Goal: Find contact information: Find contact information

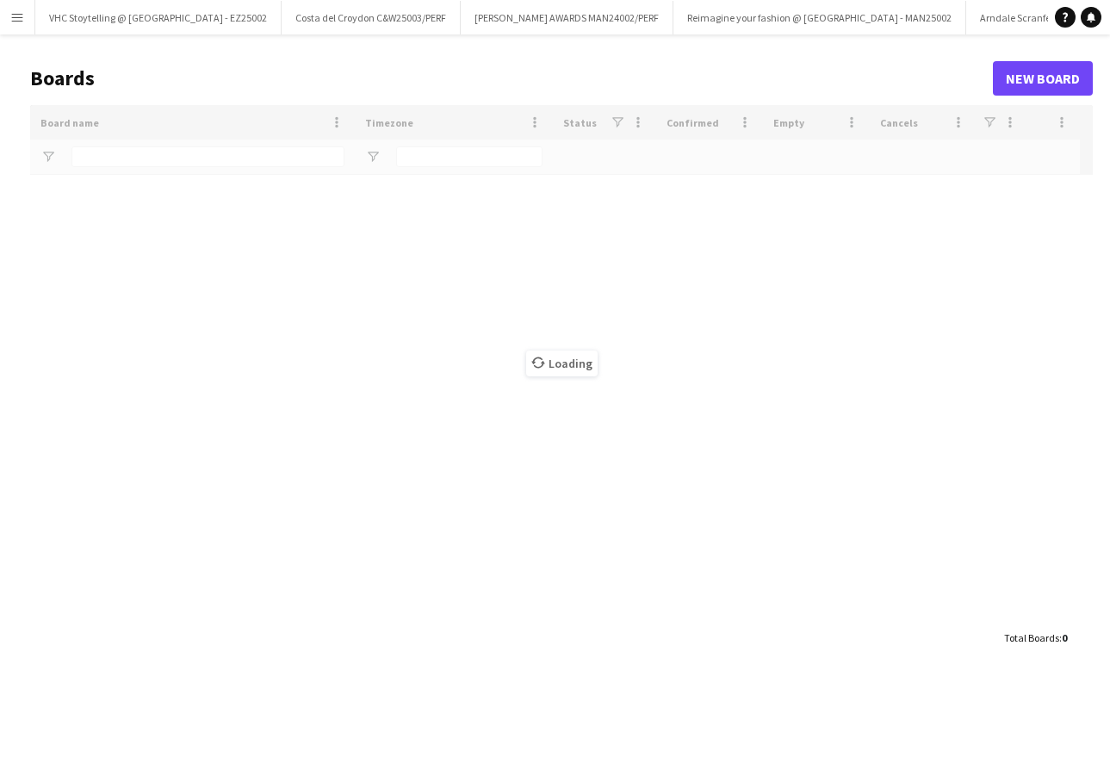
type input "******"
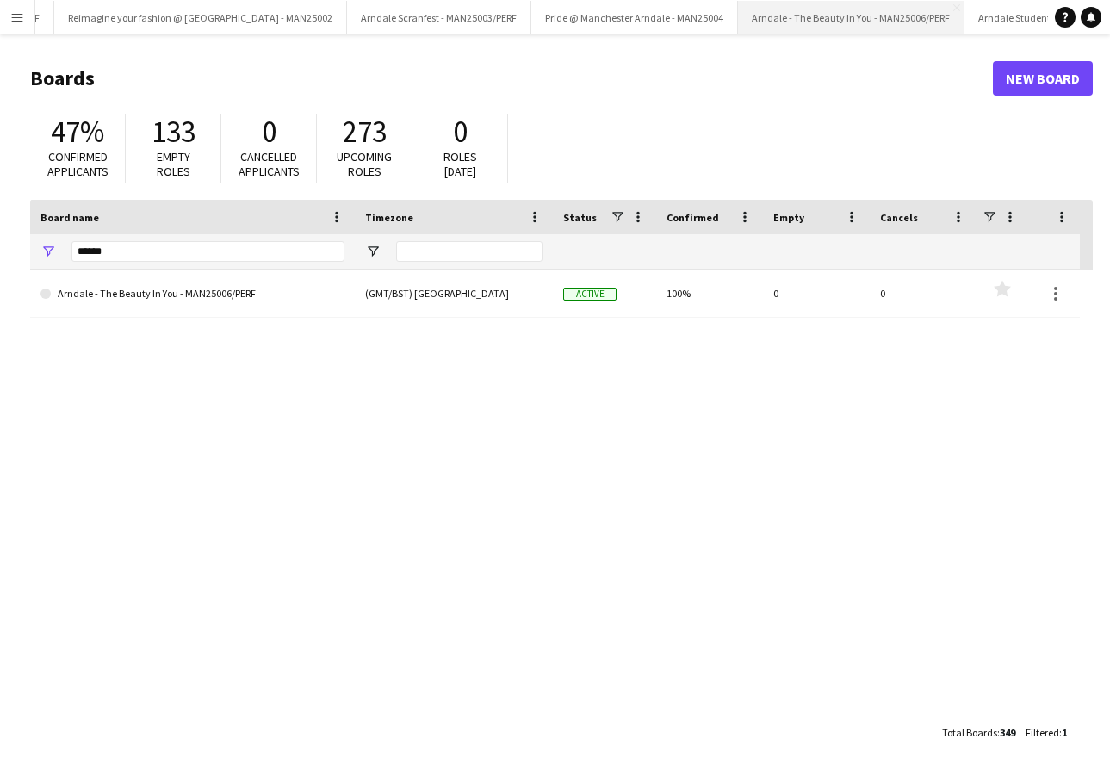
scroll to position [0, 618]
click at [965, 25] on button "Arndale Student Event - MAN25007/PERF Close" at bounding box center [1067, 18] width 205 height 34
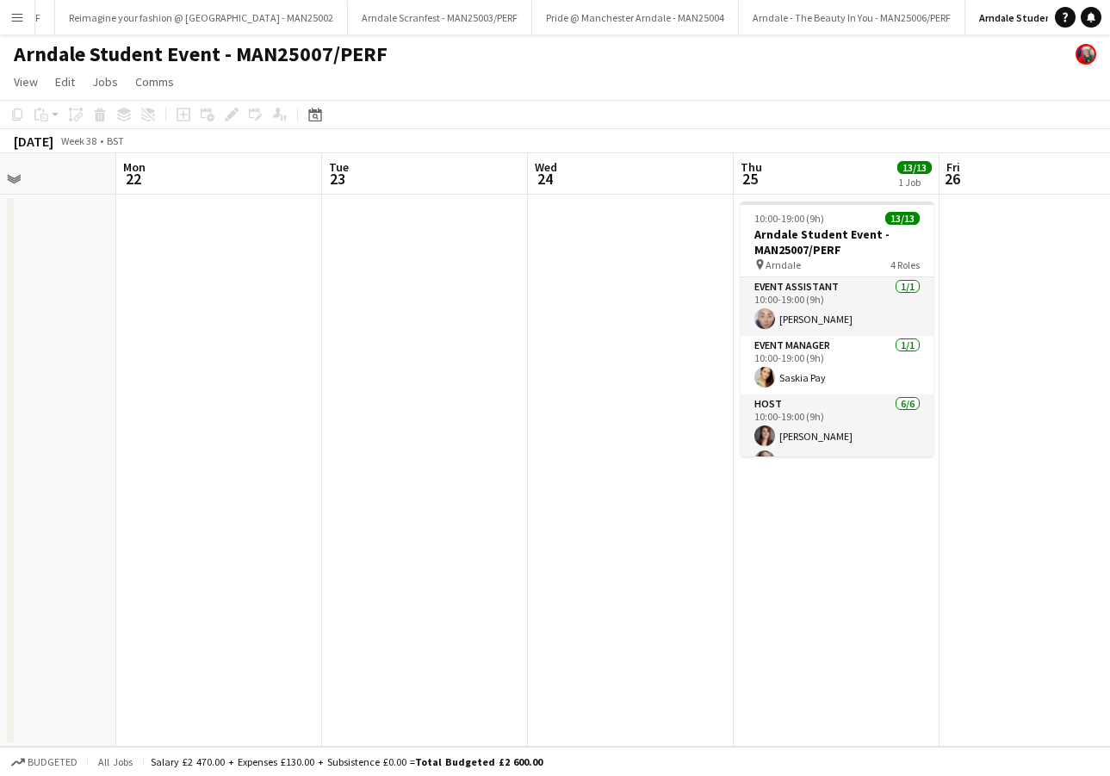
scroll to position [0, 742]
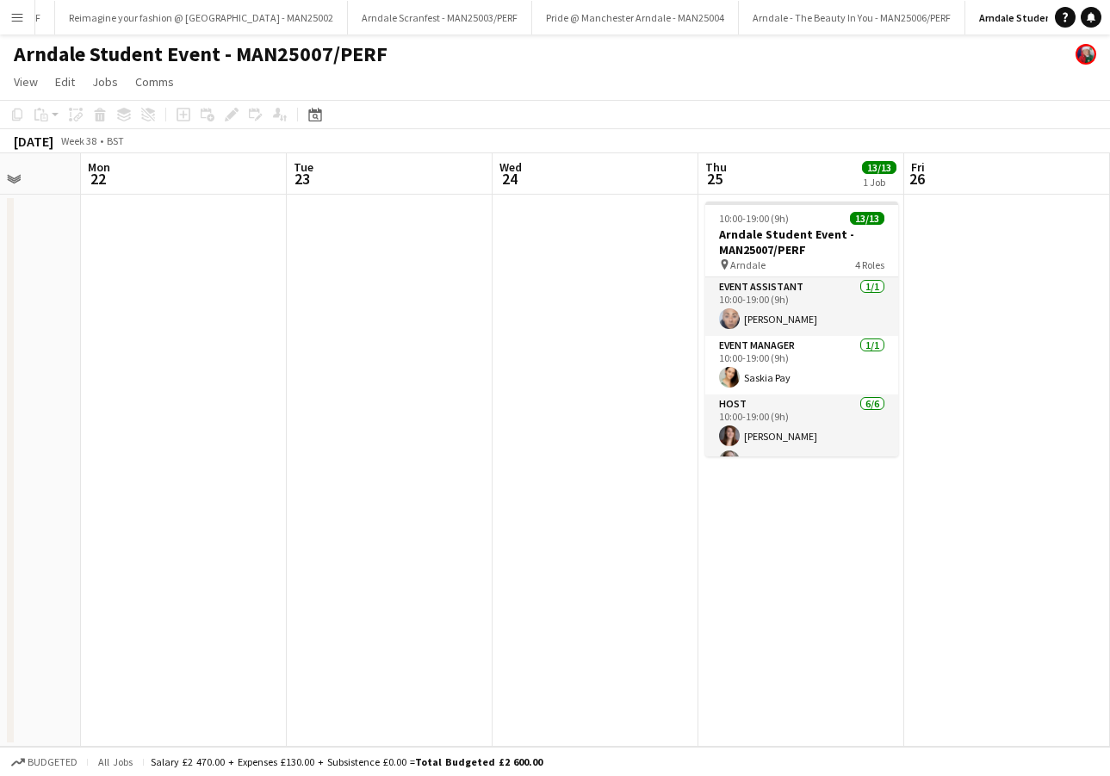
click at [773, 168] on app-board-header-date "Thu 25 13/13 1 Job" at bounding box center [801, 173] width 206 height 41
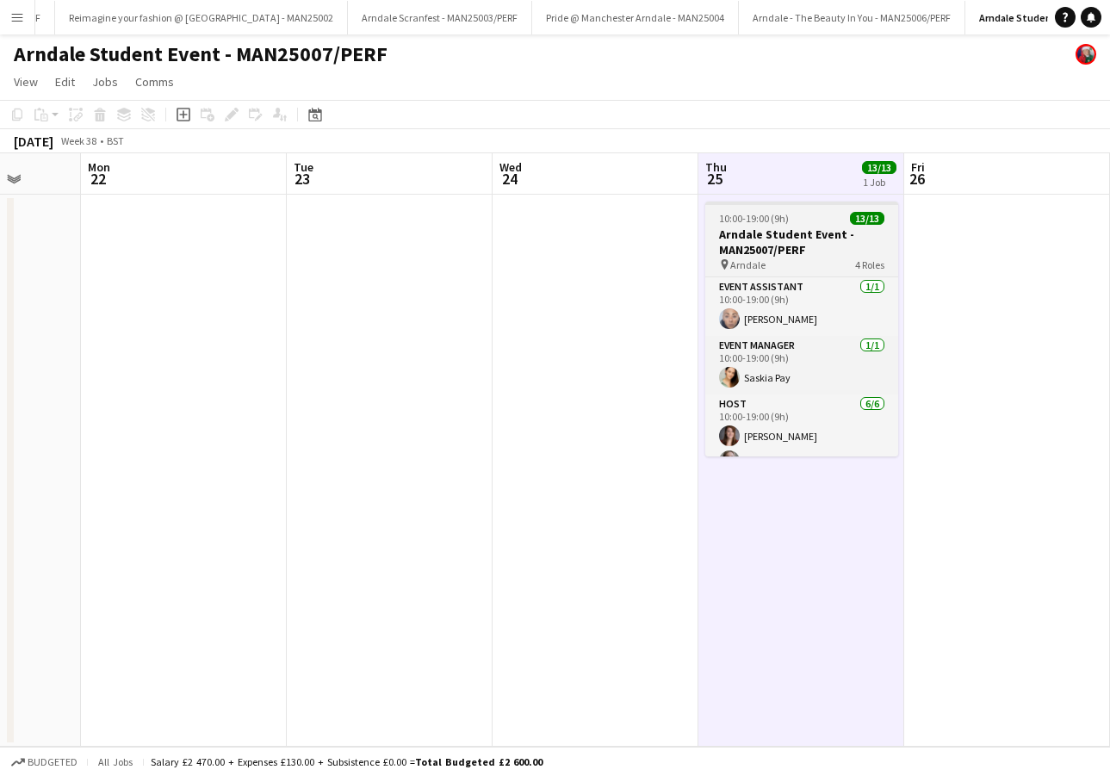
click at [762, 249] on h3 "Arndale Student Event - MAN25007/PERF" at bounding box center [801, 241] width 193 height 31
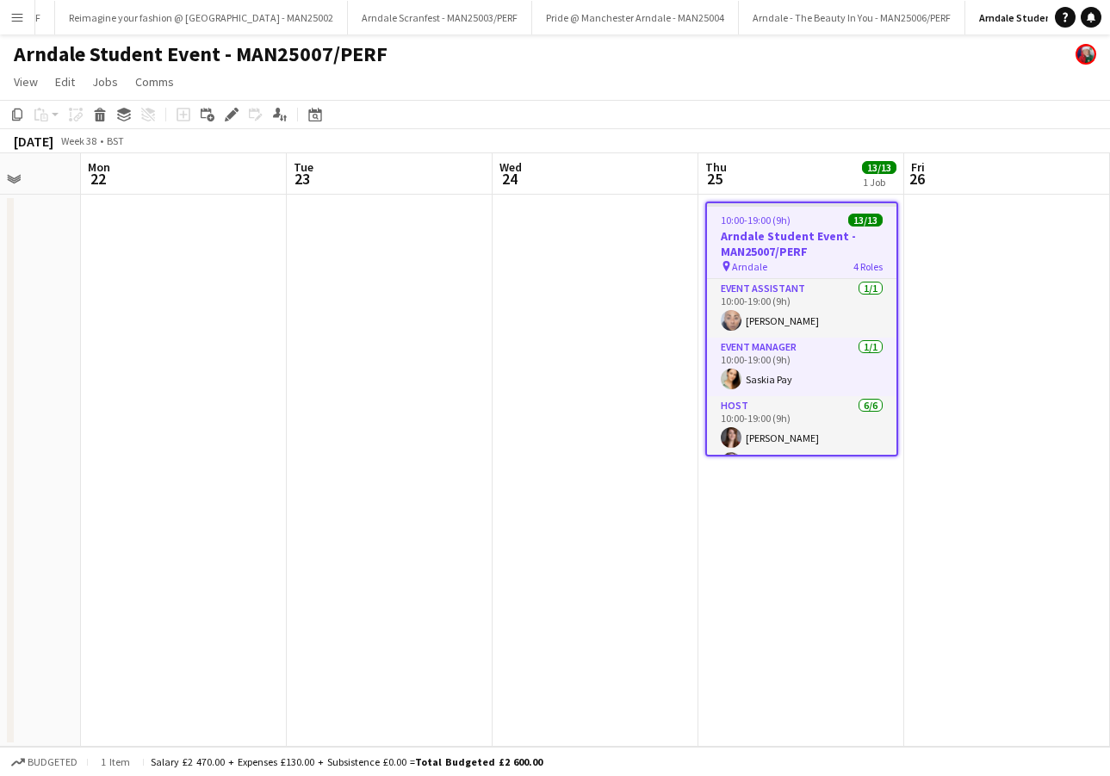
click at [869, 220] on span "13/13" at bounding box center [865, 219] width 34 height 13
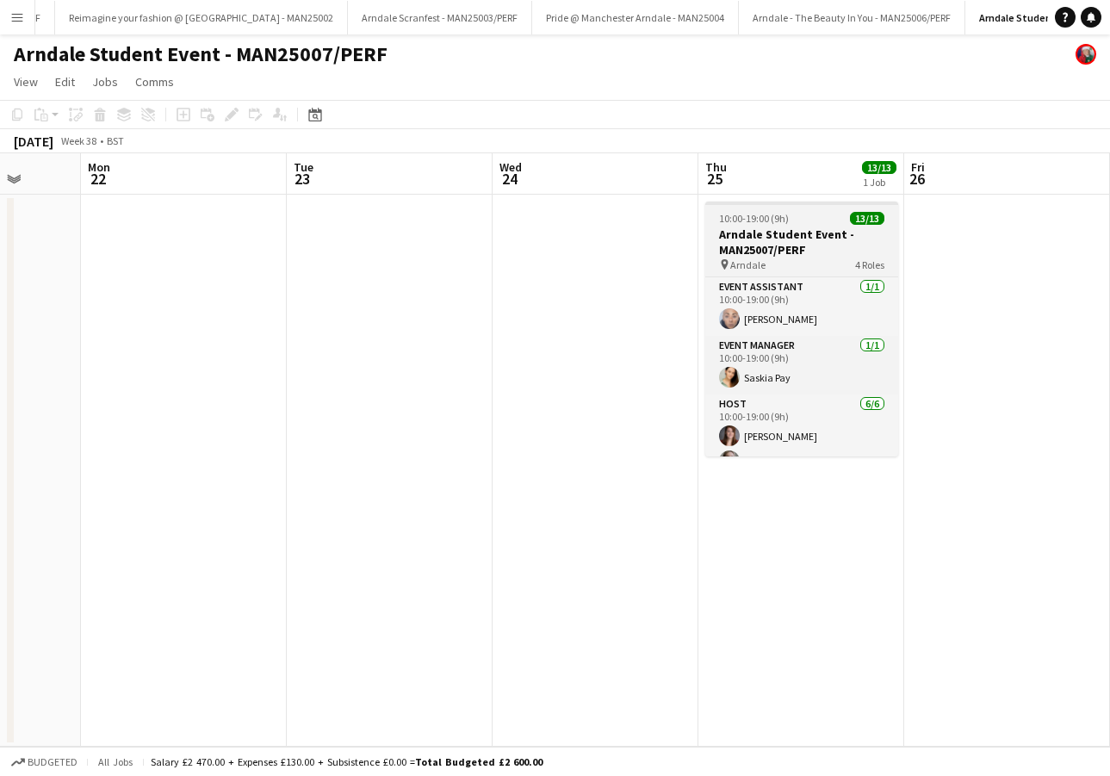
click at [869, 220] on span "13/13" at bounding box center [867, 218] width 34 height 13
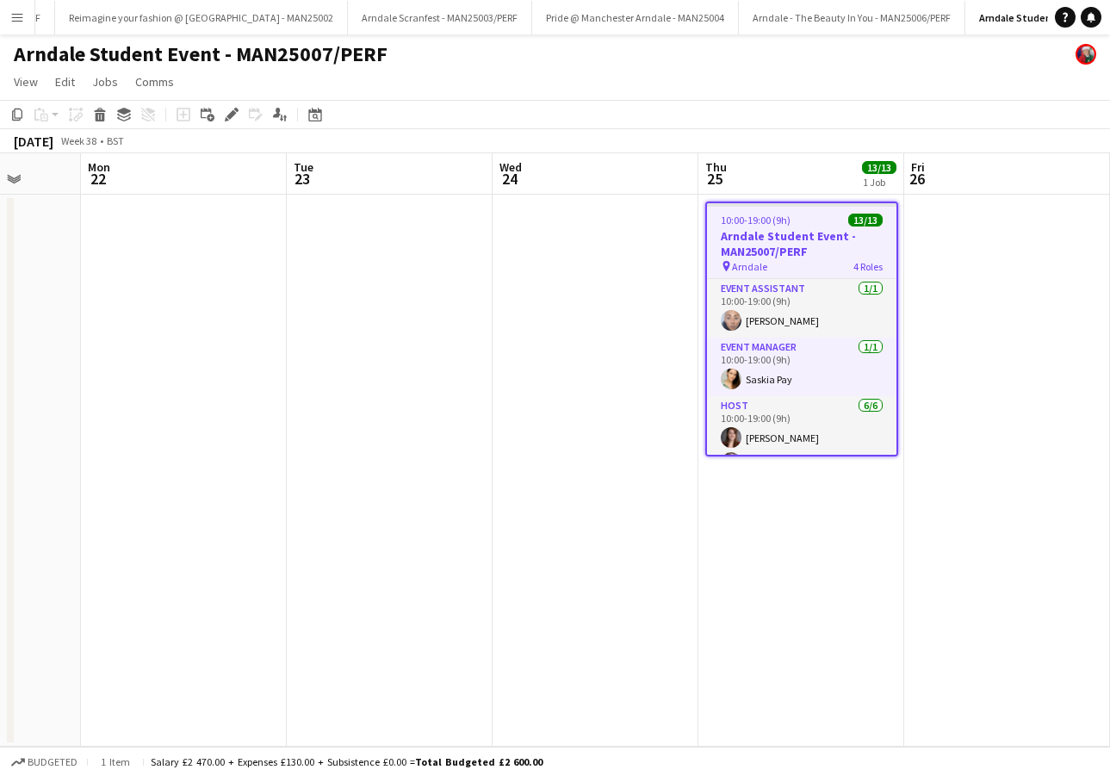
click at [869, 220] on span "13/13" at bounding box center [865, 219] width 34 height 13
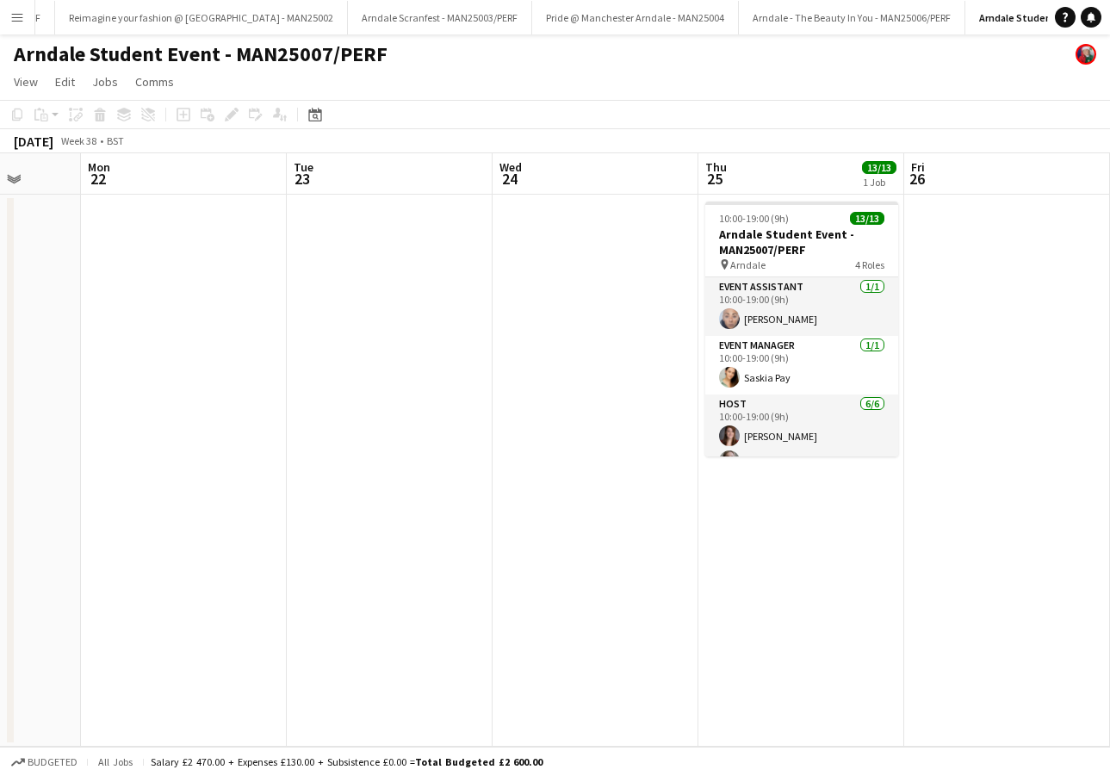
click at [870, 165] on span "13/13" at bounding box center [879, 167] width 34 height 13
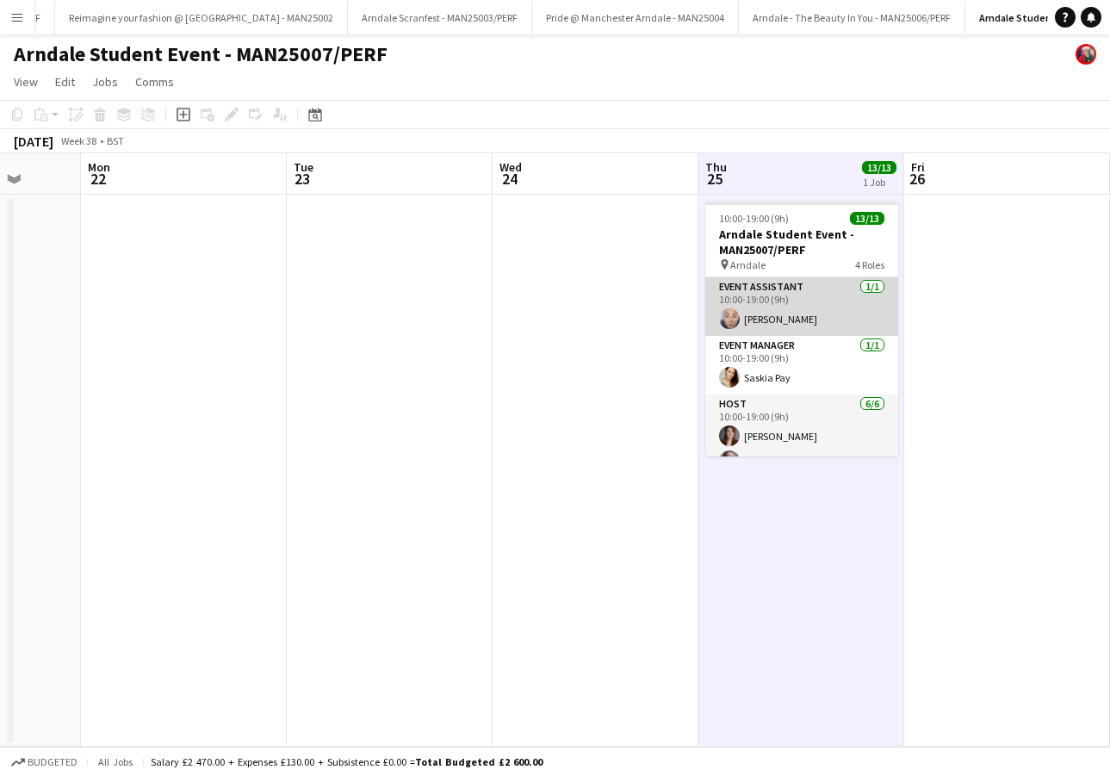
click at [755, 307] on app-card-role "Event Assistant [DATE] 10:00-19:00 (9h) [PERSON_NAME]" at bounding box center [801, 306] width 193 height 59
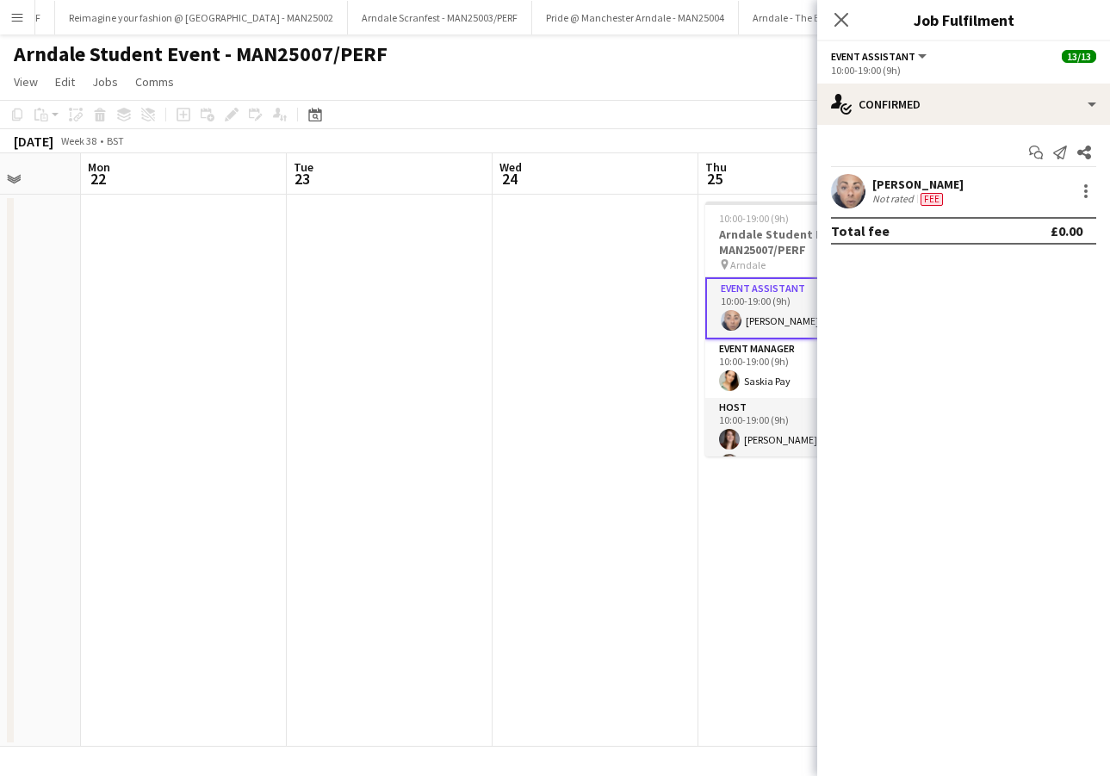
click at [901, 176] on div "[PERSON_NAME] Not rated Fee" at bounding box center [963, 191] width 293 height 34
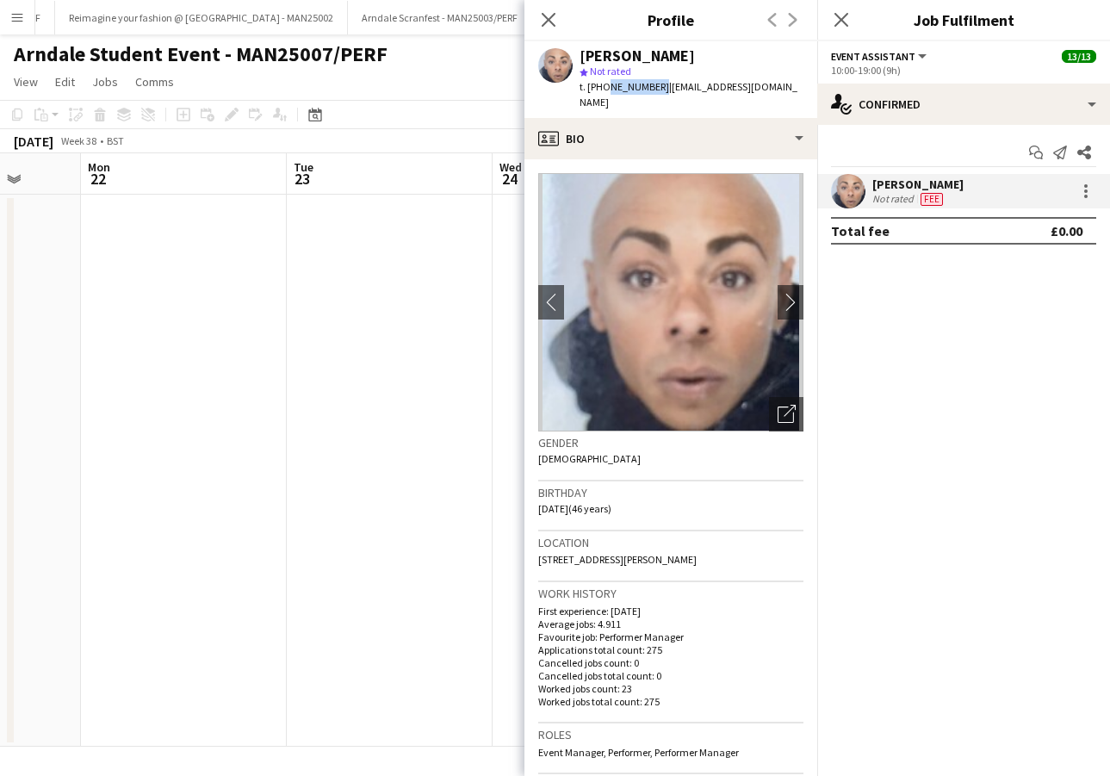
drag, startPoint x: 653, startPoint y: 84, endPoint x: 603, endPoint y: 85, distance: 49.9
click at [603, 85] on span "t. [PHONE_NUMBER]" at bounding box center [624, 86] width 90 height 13
copy span "7957932101"
click at [550, 21] on icon at bounding box center [548, 19] width 16 height 16
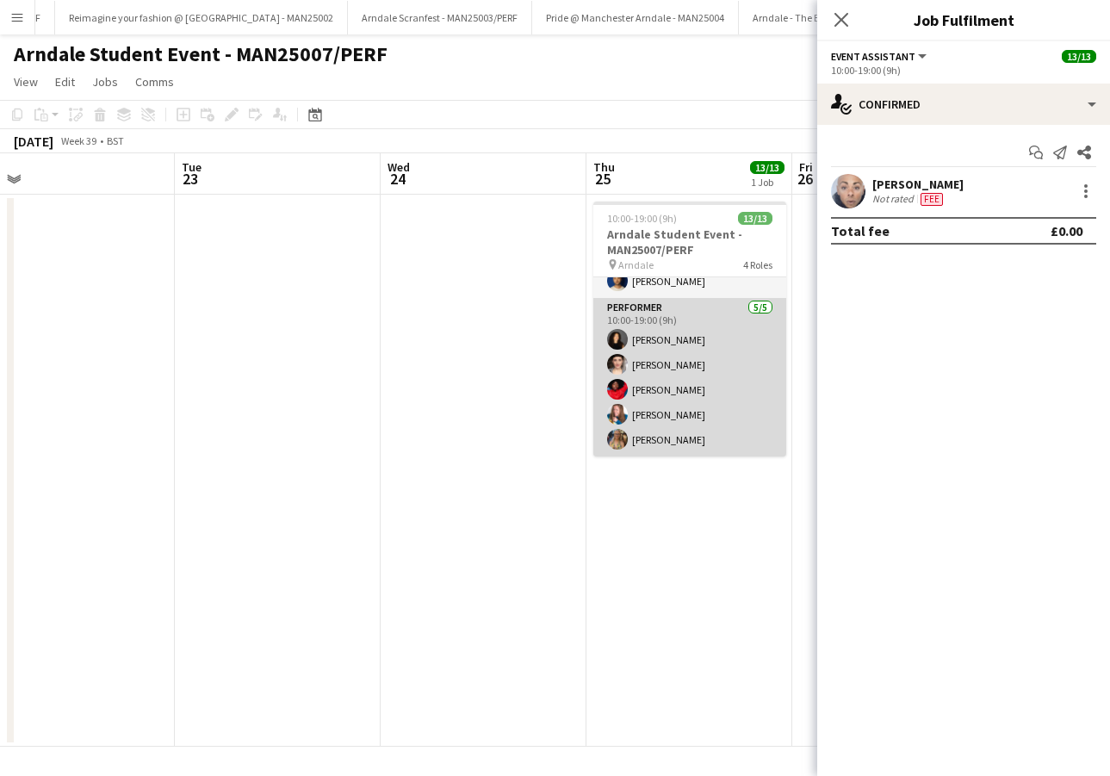
scroll to position [0, 0]
click at [704, 362] on app-card-role "Performer [DATE] 10:00-19:00 (9h) [PERSON_NAME] [PERSON_NAME] [PERSON_NAME] [PE…" at bounding box center [689, 377] width 193 height 158
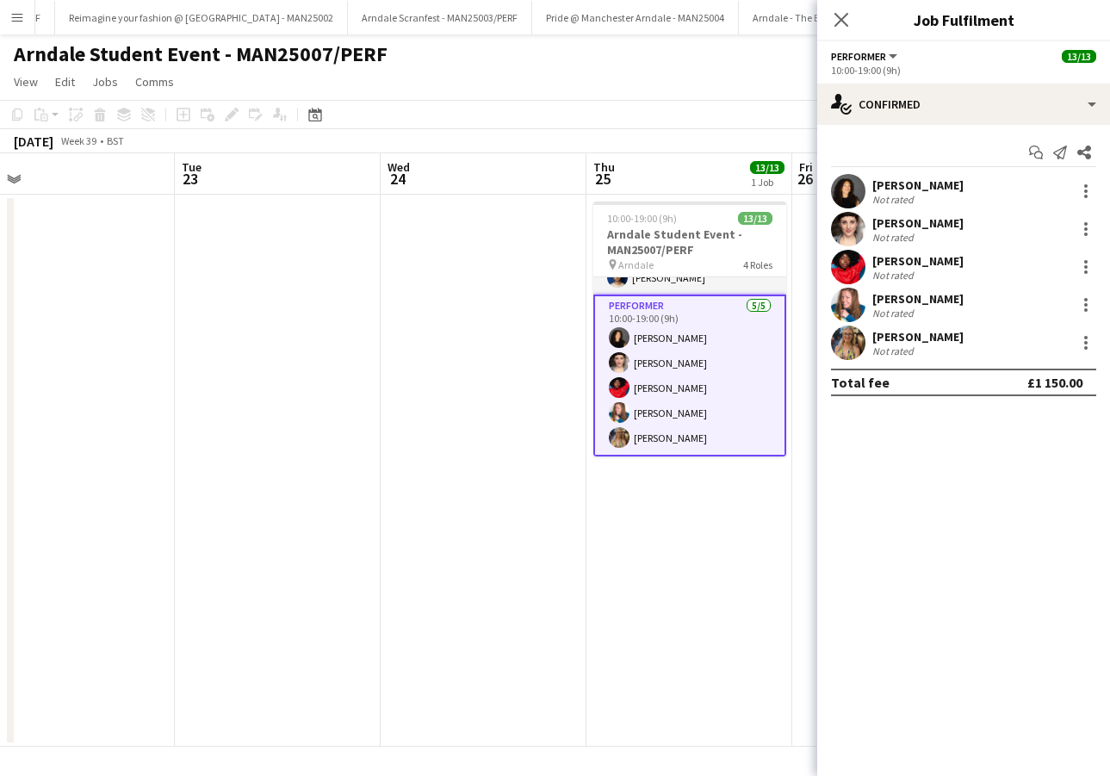
click at [935, 220] on div "[PERSON_NAME]" at bounding box center [917, 222] width 91 height 15
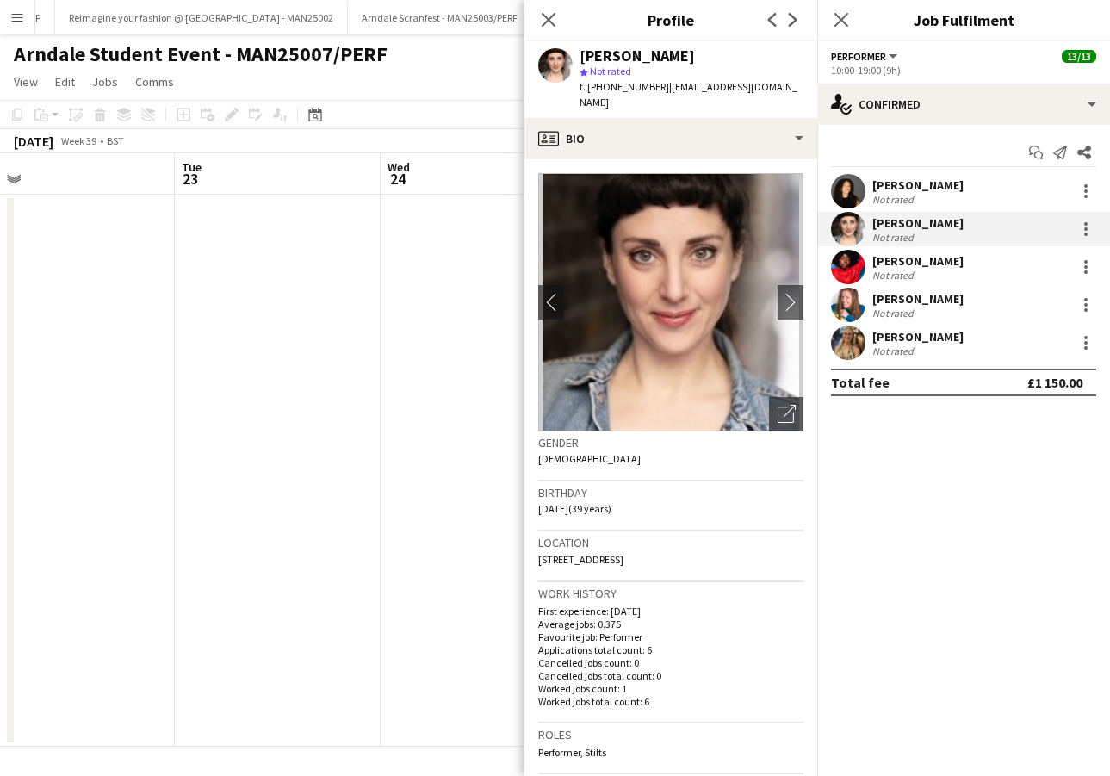
drag, startPoint x: 658, startPoint y: 88, endPoint x: 614, endPoint y: 90, distance: 43.9
click at [614, 90] on span "t. [PHONE_NUMBER]" at bounding box center [624, 86] width 90 height 13
drag, startPoint x: 614, startPoint y: 90, endPoint x: 603, endPoint y: 89, distance: 11.2
click at [603, 89] on span "t. [PHONE_NUMBER]" at bounding box center [624, 86] width 90 height 13
drag, startPoint x: 659, startPoint y: 84, endPoint x: 603, endPoint y: 87, distance: 56.1
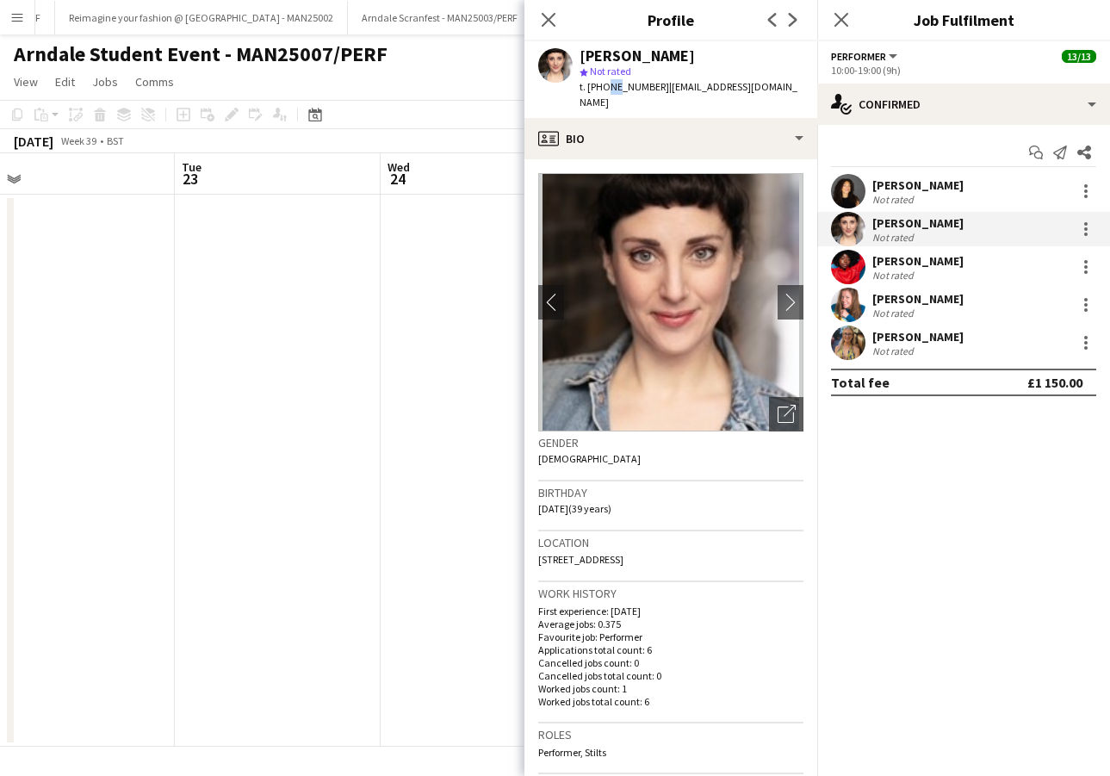
click at [603, 87] on span "t. [PHONE_NUMBER]" at bounding box center [624, 86] width 90 height 13
copy span "07843242788"
drag, startPoint x: 702, startPoint y: 57, endPoint x: 628, endPoint y: 58, distance: 74.0
click at [628, 58] on div "[PERSON_NAME]" at bounding box center [636, 55] width 115 height 15
copy div "[PERSON_NAME]"
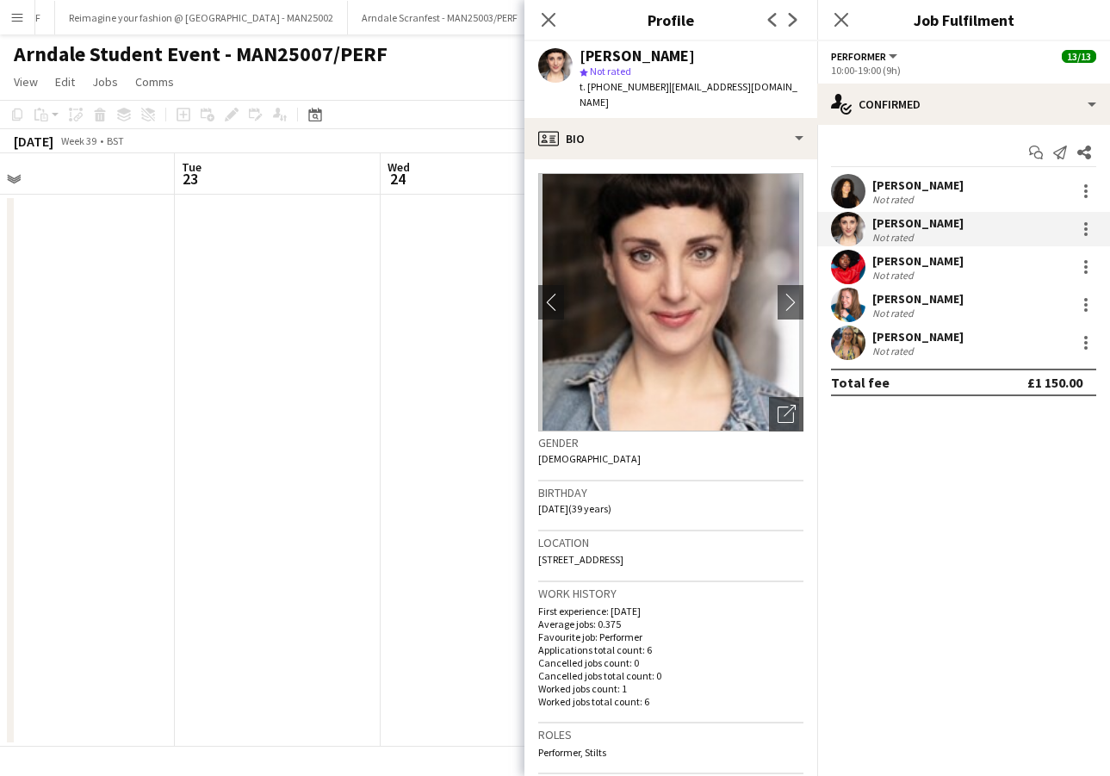
click at [891, 260] on div "[PERSON_NAME]" at bounding box center [917, 260] width 91 height 15
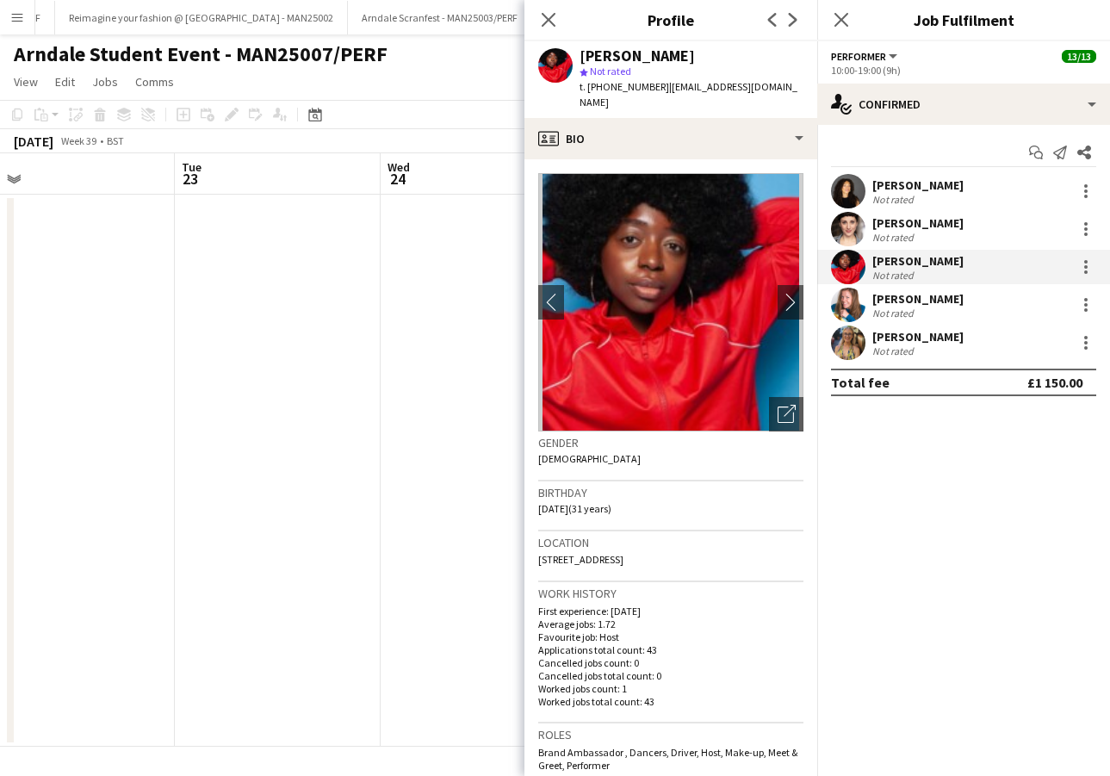
drag, startPoint x: 678, startPoint y: 59, endPoint x: 575, endPoint y: 55, distance: 103.4
click at [575, 55] on div "[PERSON_NAME] star Not rated t. [PHONE_NUMBER] | [EMAIL_ADDRESS][DOMAIN_NAME]" at bounding box center [670, 79] width 293 height 77
copy div "[PERSON_NAME]"
drag, startPoint x: 659, startPoint y: 86, endPoint x: 603, endPoint y: 86, distance: 56.0
click at [603, 86] on span "t. [PHONE_NUMBER]" at bounding box center [624, 86] width 90 height 13
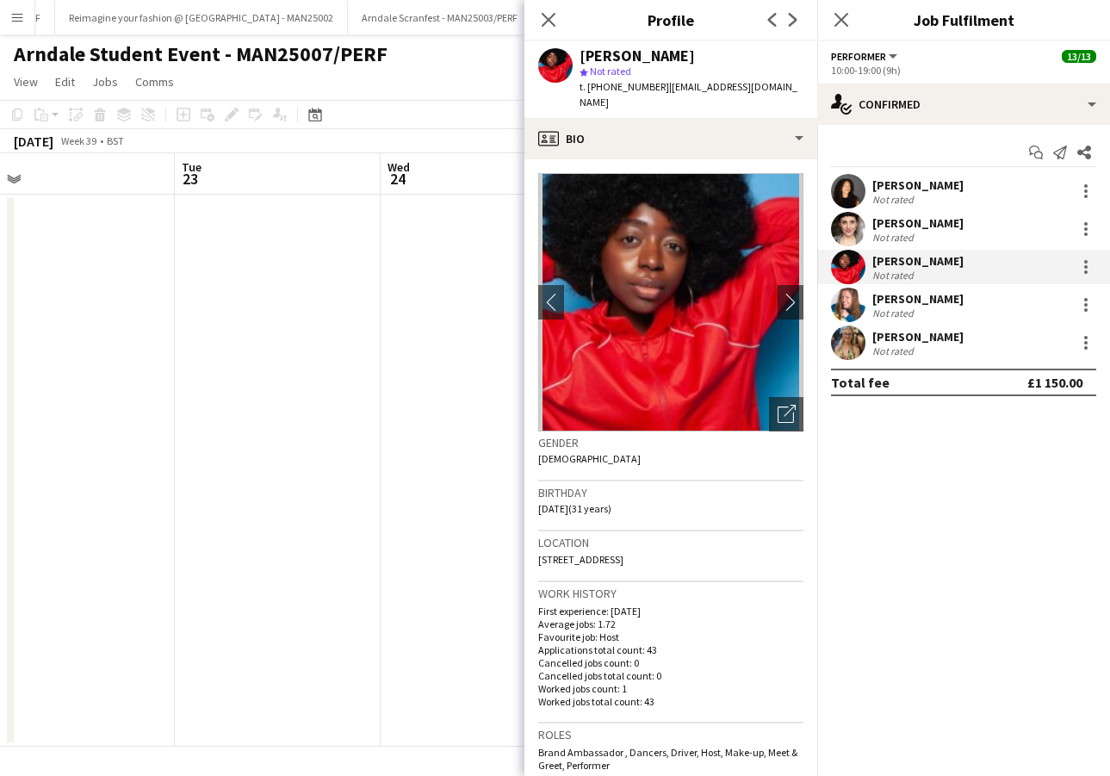
copy span "07715343554"
click at [554, 24] on icon "Close pop-in" at bounding box center [548, 19] width 16 height 16
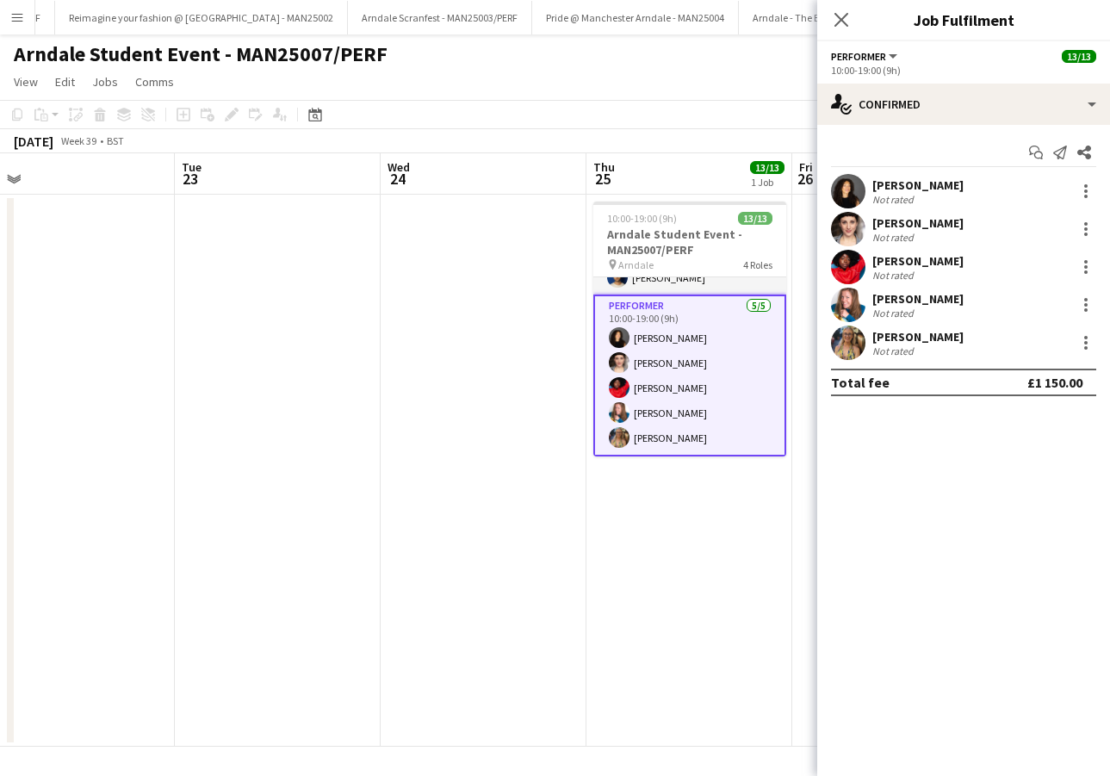
click at [651, 408] on app-card-role "Performer [DATE] 10:00-19:00 (9h) [PERSON_NAME] [PERSON_NAME] [PERSON_NAME] [PE…" at bounding box center [689, 375] width 193 height 162
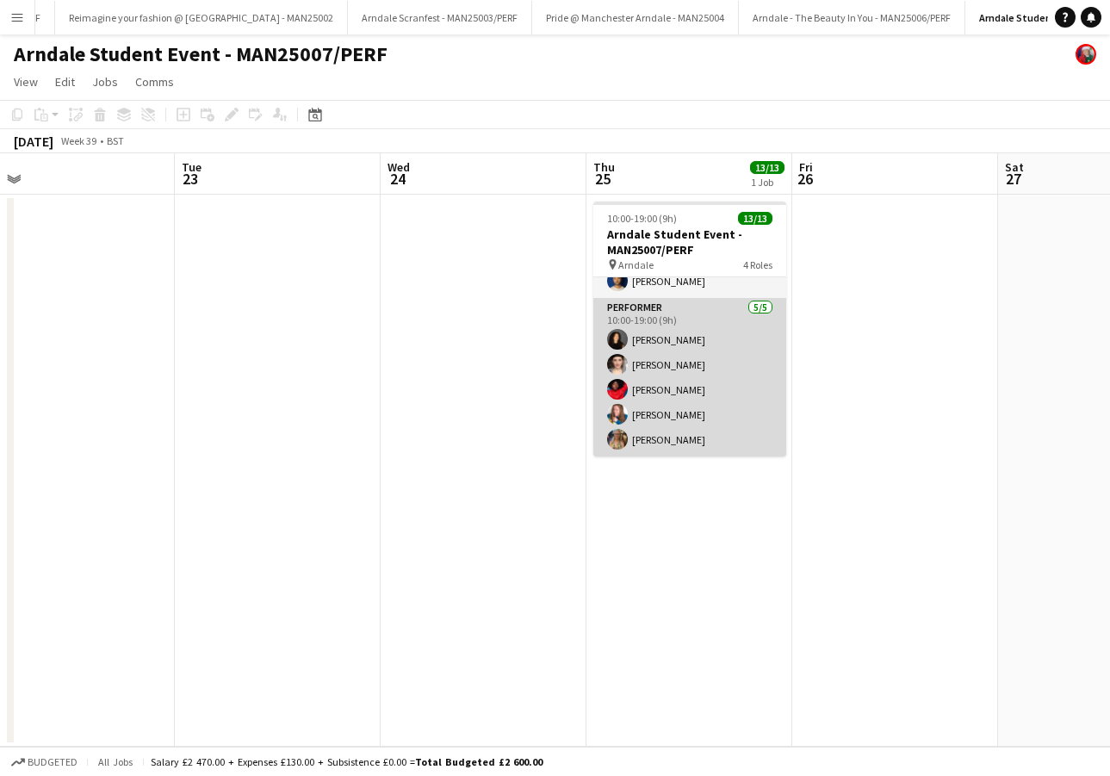
click at [664, 415] on app-card-role "Performer [DATE] 10:00-19:00 (9h) [PERSON_NAME] [PERSON_NAME] [PERSON_NAME] [PE…" at bounding box center [689, 377] width 193 height 158
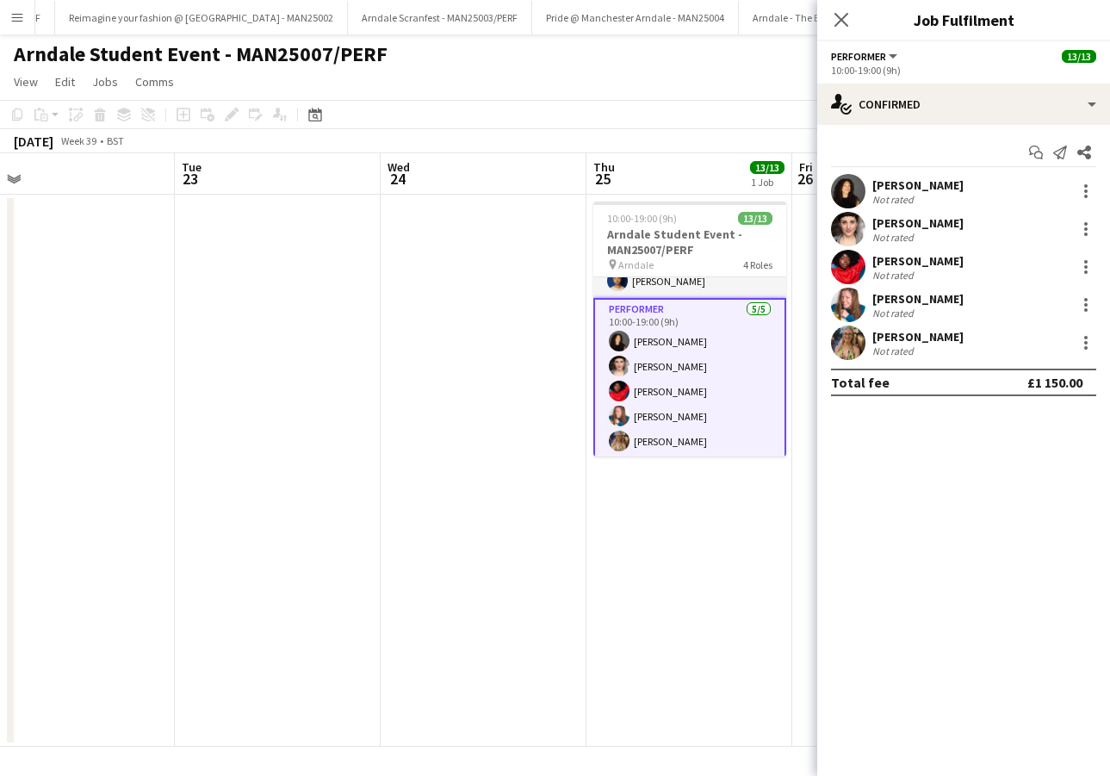
click at [891, 301] on div "[PERSON_NAME]" at bounding box center [917, 298] width 91 height 15
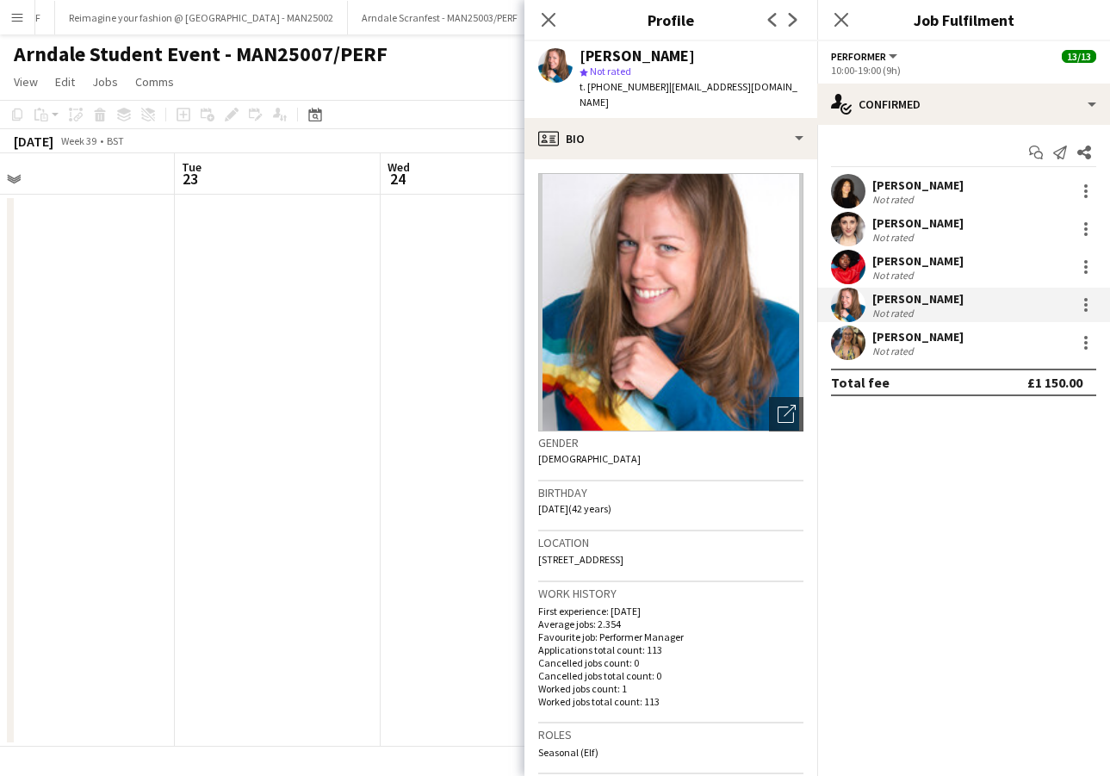
drag, startPoint x: 686, startPoint y: 54, endPoint x: 582, endPoint y: 55, distance: 104.2
click at [582, 55] on div "[PERSON_NAME]" at bounding box center [691, 55] width 224 height 15
copy div "[PERSON_NAME]"
drag, startPoint x: 659, startPoint y: 88, endPoint x: 602, endPoint y: 86, distance: 57.7
click at [602, 86] on span "t. [PHONE_NUMBER]" at bounding box center [624, 86] width 90 height 13
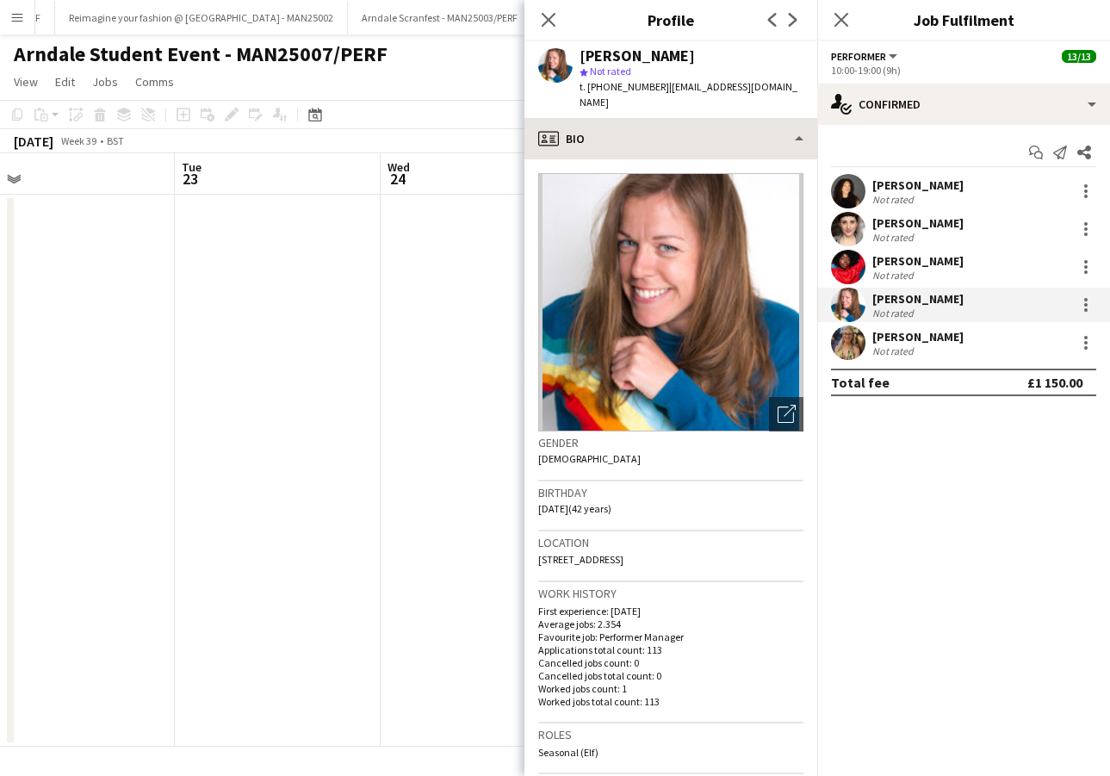
copy span "07531076397"
click at [892, 332] on div "[PERSON_NAME]" at bounding box center [917, 336] width 91 height 15
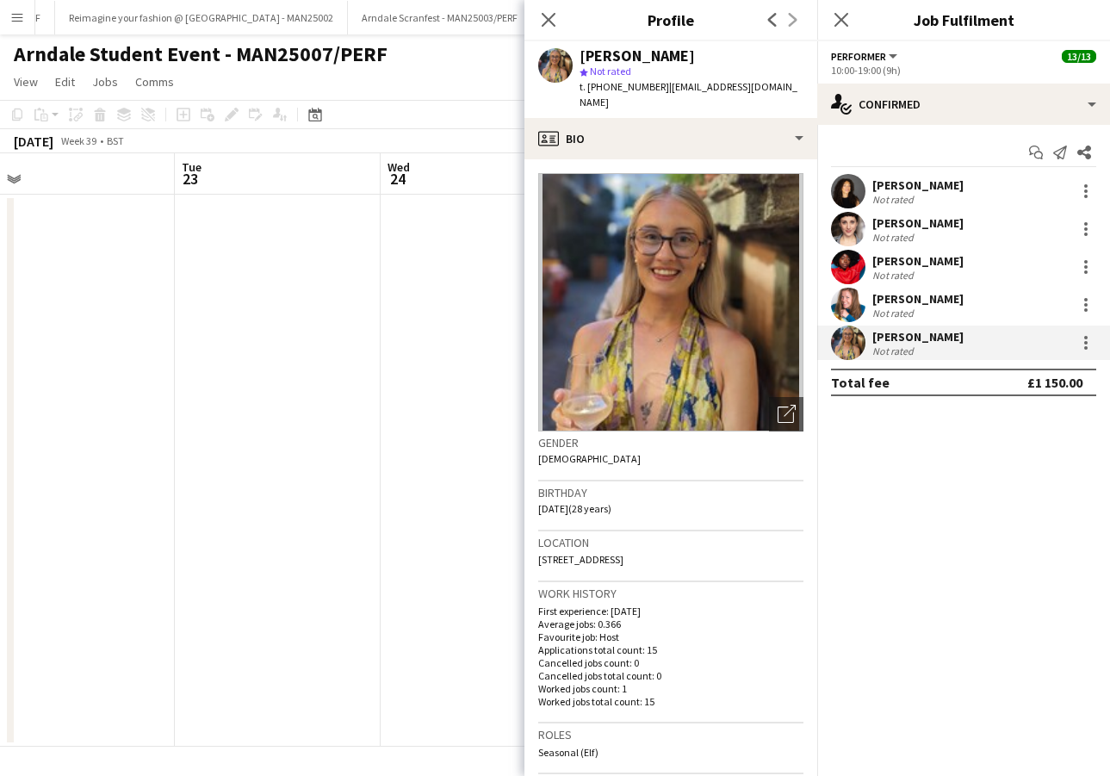
drag, startPoint x: 660, startPoint y: 87, endPoint x: 603, endPoint y: 88, distance: 56.8
click at [603, 88] on span "t. [PHONE_NUMBER]" at bounding box center [624, 86] width 90 height 13
copy span "07812820840"
drag, startPoint x: 678, startPoint y: 58, endPoint x: 579, endPoint y: 57, distance: 98.1
click at [579, 57] on div "[PERSON_NAME]" at bounding box center [691, 55] width 224 height 15
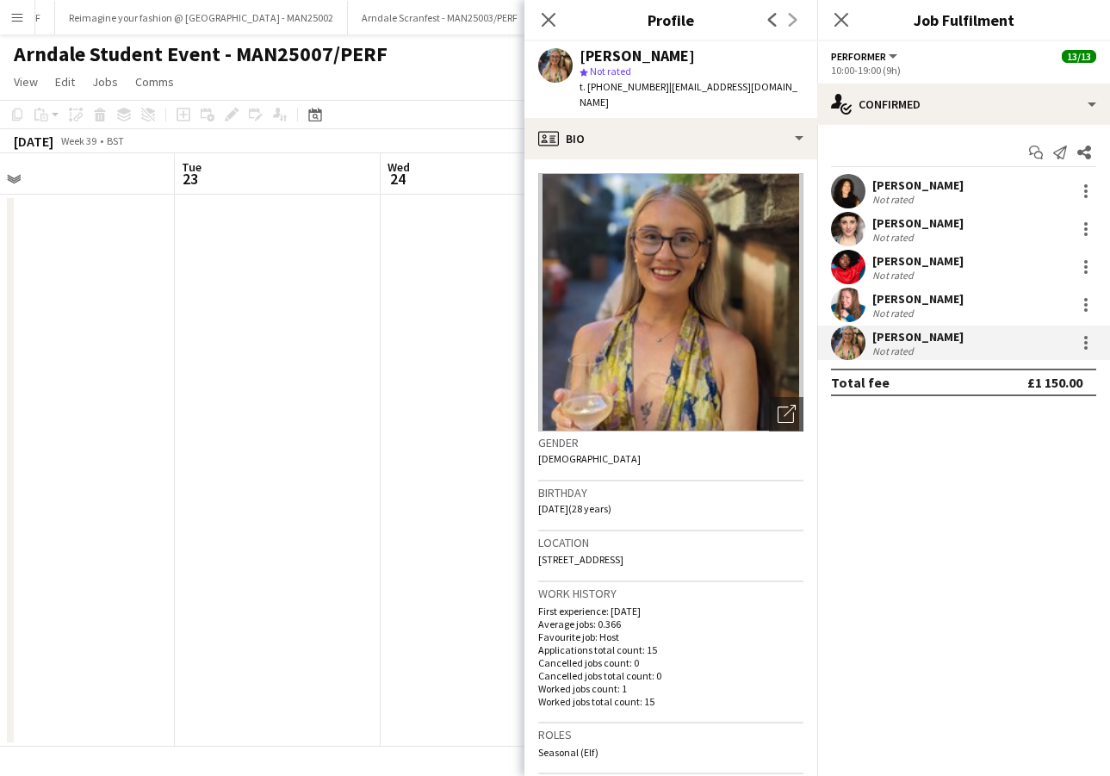
copy div "[PERSON_NAME]"
click at [549, 15] on icon "Close pop-in" at bounding box center [548, 19] width 16 height 16
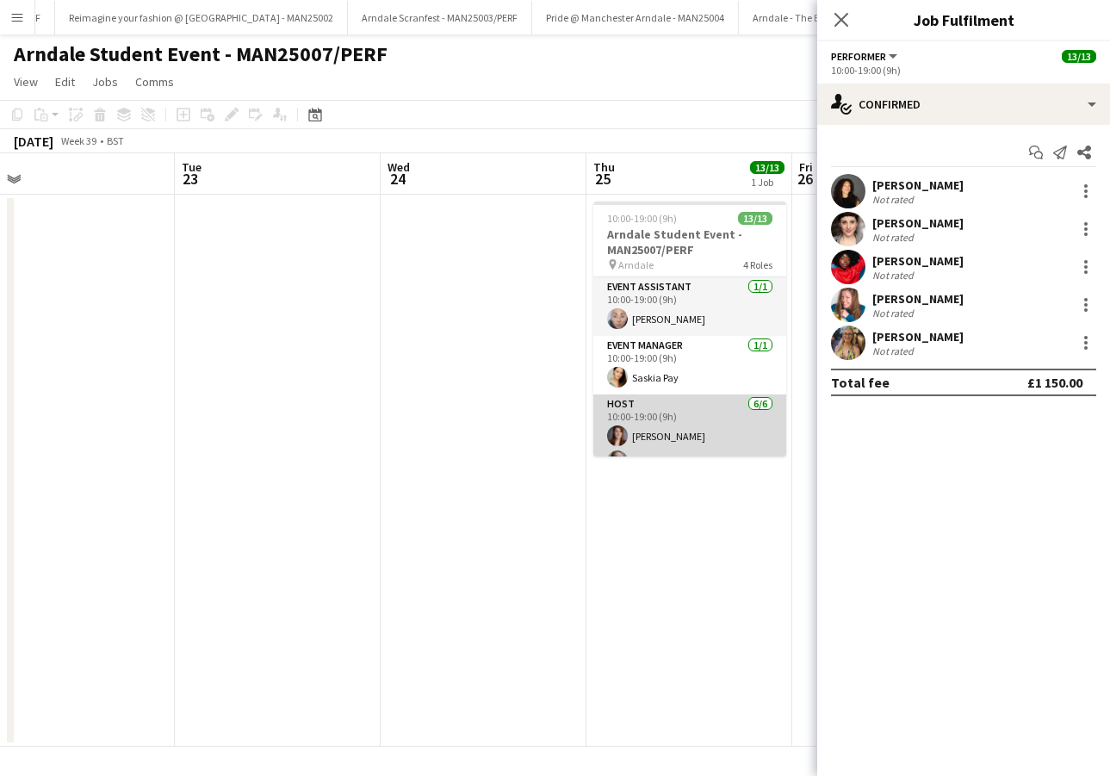
scroll to position [0, 0]
click at [665, 416] on app-card-role "Host [DATE] 10:00-19:00 (9h) [PERSON_NAME] [PERSON_NAME] [PERSON_NAME] [PERSON_…" at bounding box center [689, 485] width 193 height 183
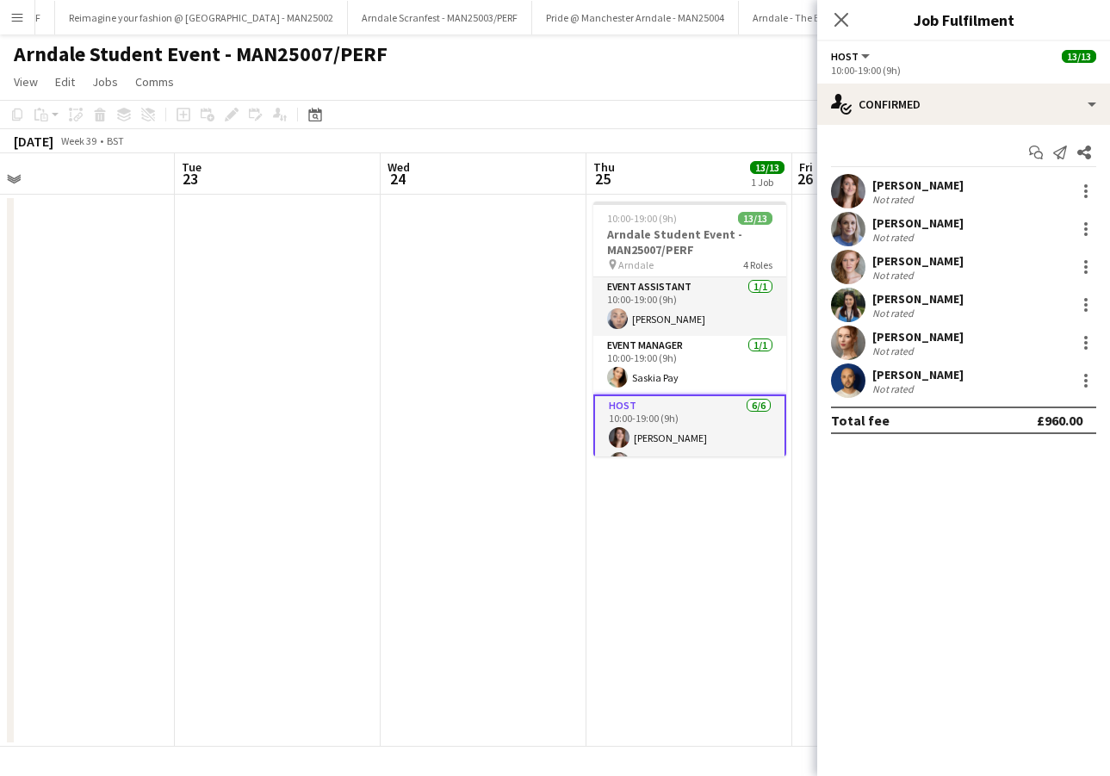
click at [919, 187] on div "[PERSON_NAME]" at bounding box center [917, 184] width 91 height 15
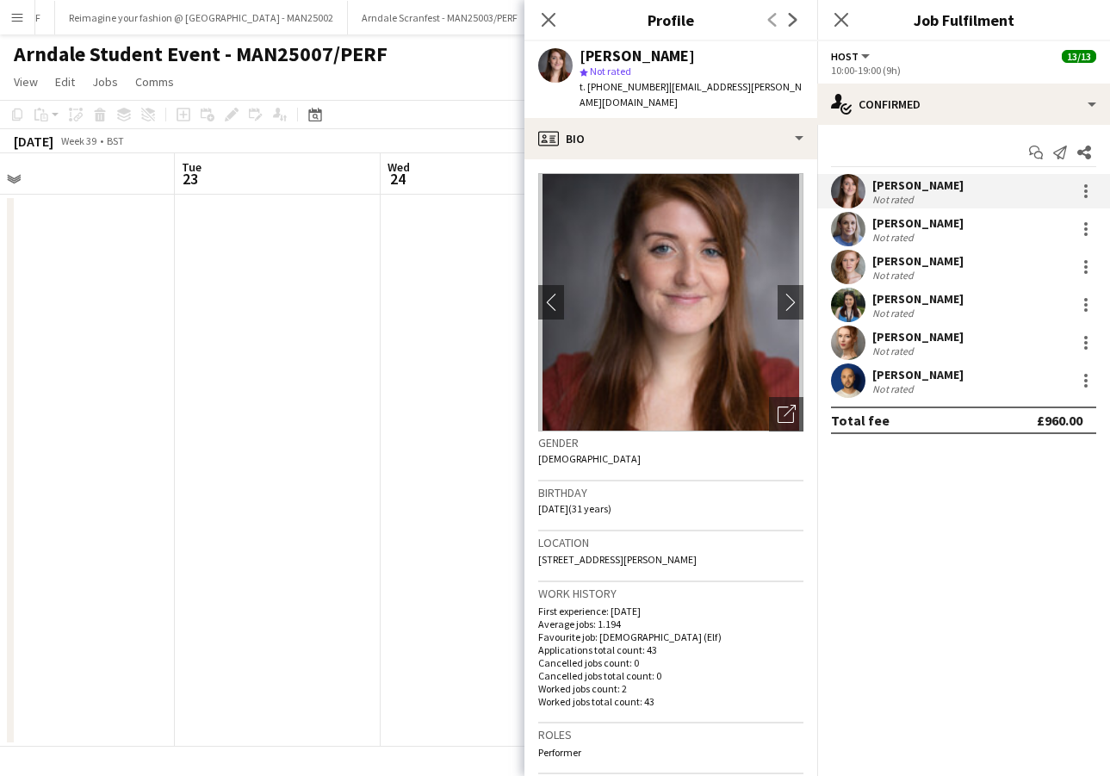
drag, startPoint x: 659, startPoint y: 87, endPoint x: 603, endPoint y: 87, distance: 56.0
click at [603, 87] on span "t. [PHONE_NUMBER]" at bounding box center [624, 86] width 90 height 13
copy span "07516268074"
click at [550, 24] on icon "Close pop-in" at bounding box center [548, 19] width 16 height 16
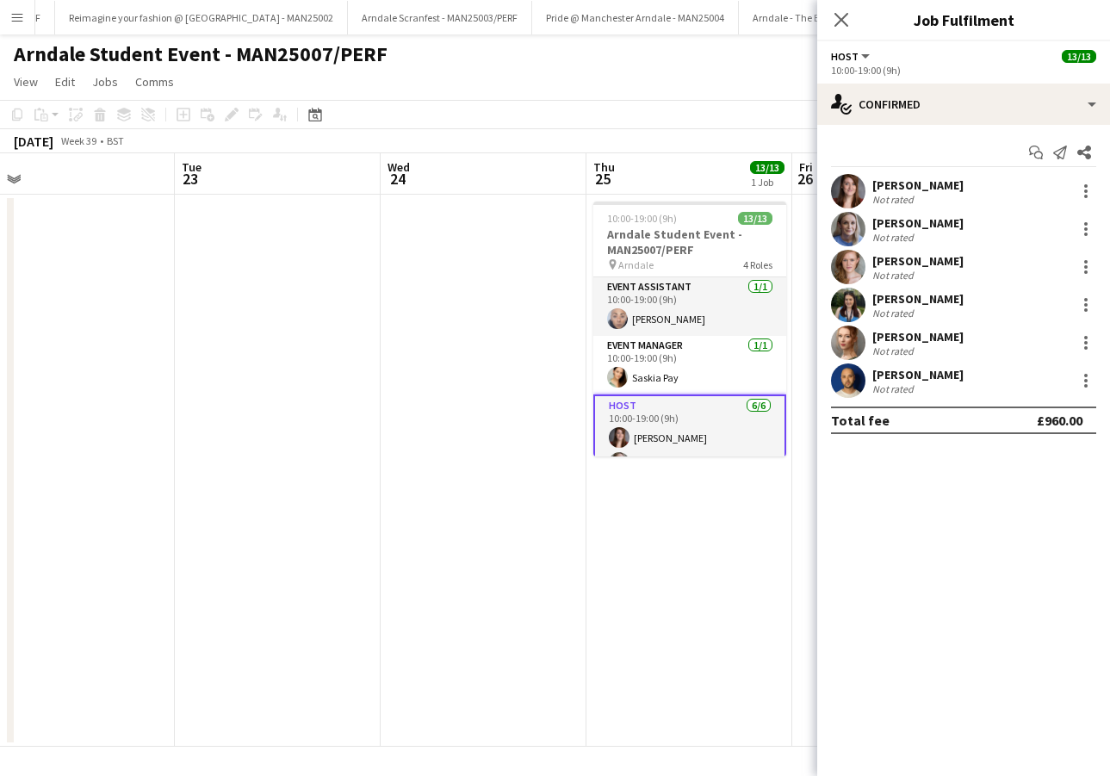
click at [893, 223] on div "[PERSON_NAME]" at bounding box center [917, 222] width 91 height 15
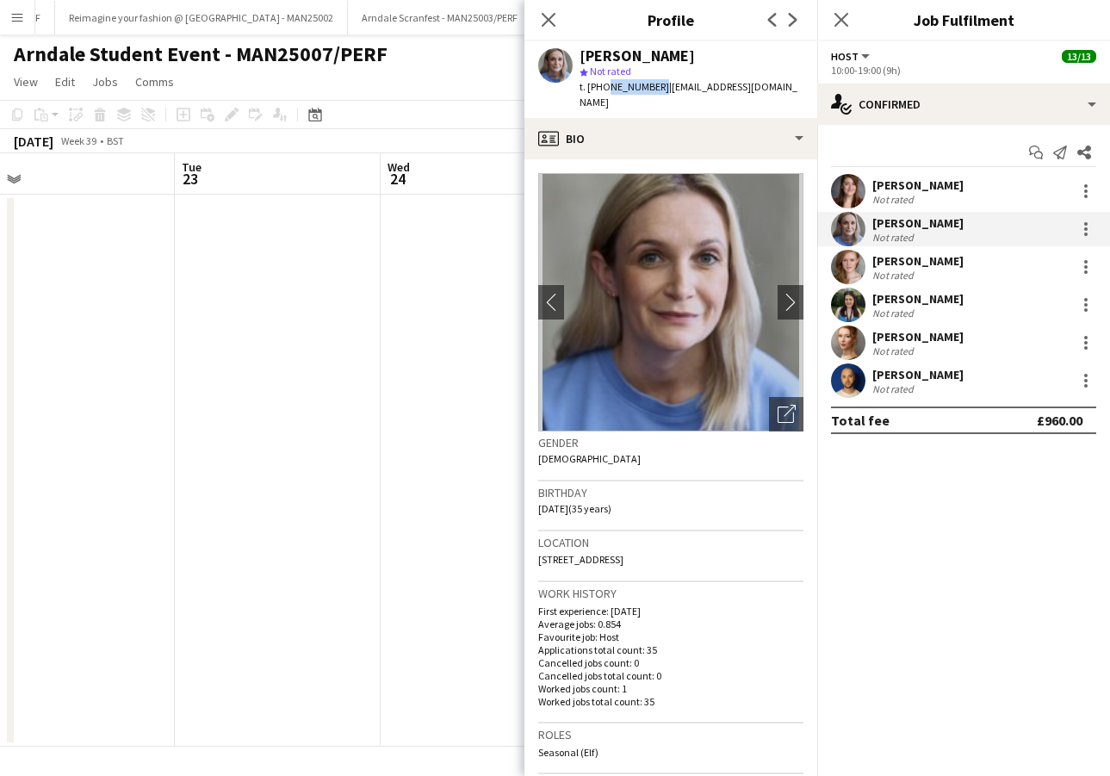
drag, startPoint x: 655, startPoint y: 85, endPoint x: 603, endPoint y: 86, distance: 51.7
click at [603, 86] on span "t. [PHONE_NUMBER]" at bounding box center [624, 86] width 90 height 13
click at [925, 253] on div "[PERSON_NAME]" at bounding box center [917, 260] width 91 height 15
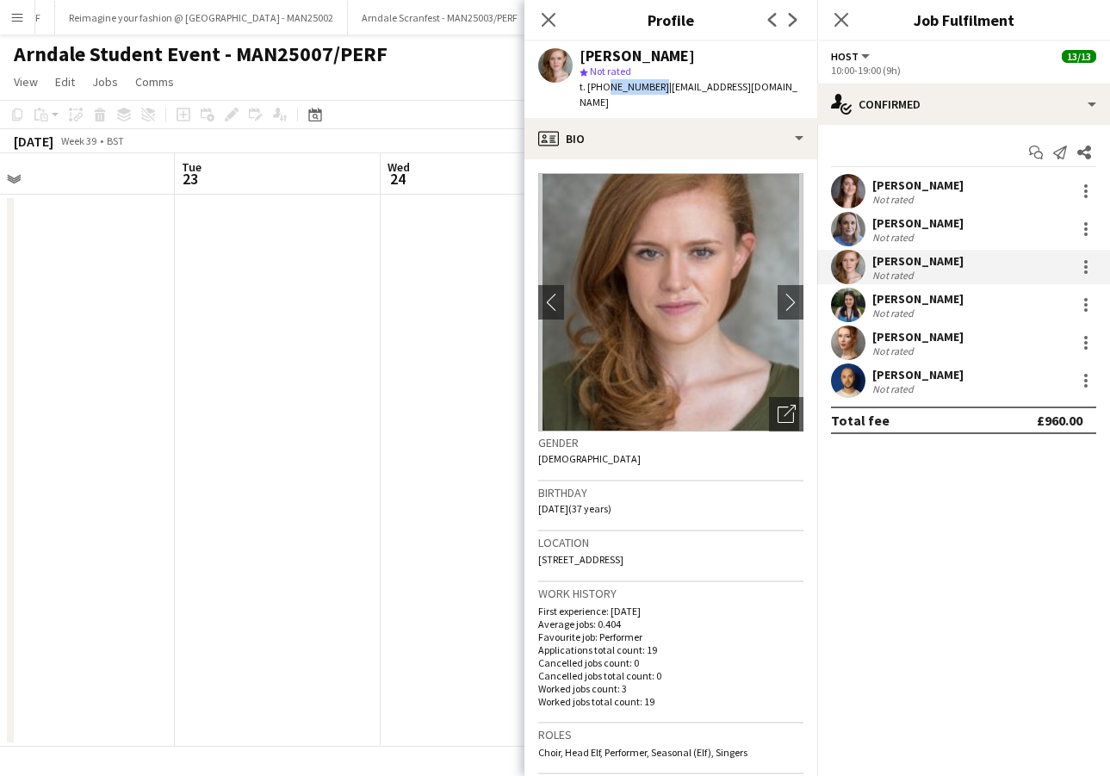
drag, startPoint x: 654, startPoint y: 87, endPoint x: 602, endPoint y: 86, distance: 52.5
click at [602, 86] on span "t. [PHONE_NUMBER]" at bounding box center [624, 86] width 90 height 13
click at [885, 297] on div "[PERSON_NAME]" at bounding box center [917, 298] width 91 height 15
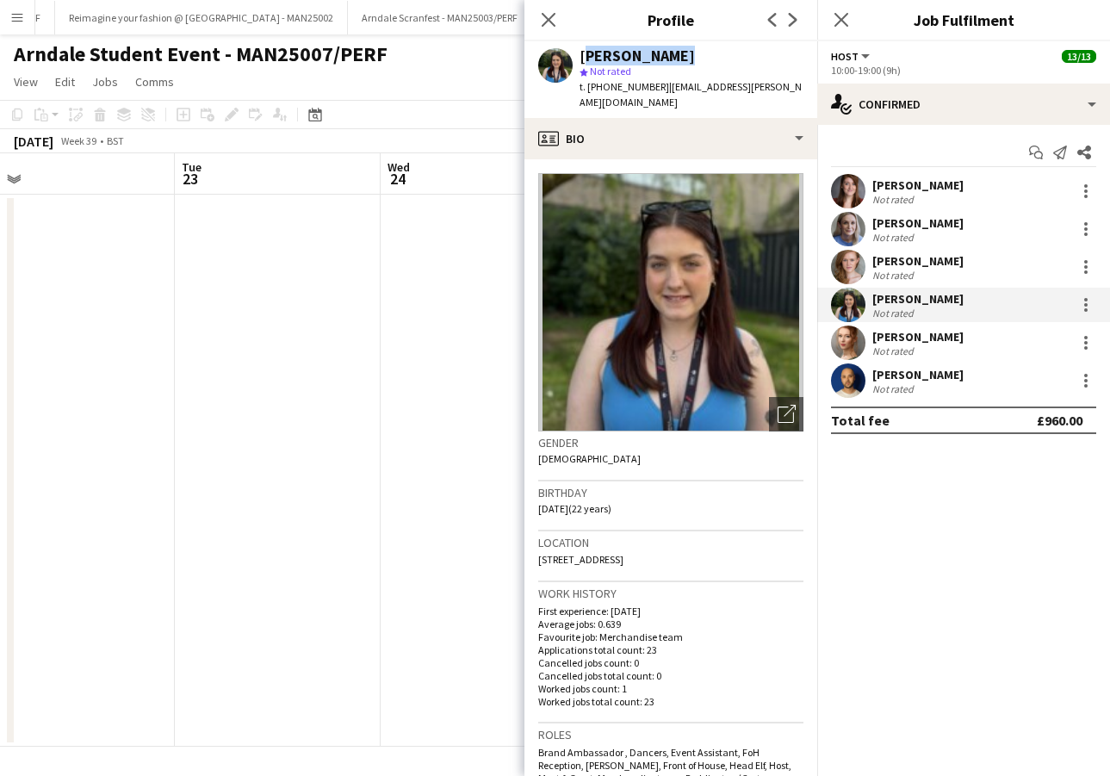
drag, startPoint x: 671, startPoint y: 53, endPoint x: 584, endPoint y: 50, distance: 87.0
click at [584, 50] on div "[PERSON_NAME]" at bounding box center [691, 55] width 224 height 15
drag, startPoint x: 656, startPoint y: 82, endPoint x: 604, endPoint y: 86, distance: 51.8
click at [604, 86] on div "t. [PHONE_NUMBER] | [EMAIL_ADDRESS][PERSON_NAME][DOMAIN_NAME]" at bounding box center [691, 94] width 224 height 31
click at [894, 342] on div "[PERSON_NAME]" at bounding box center [917, 336] width 91 height 15
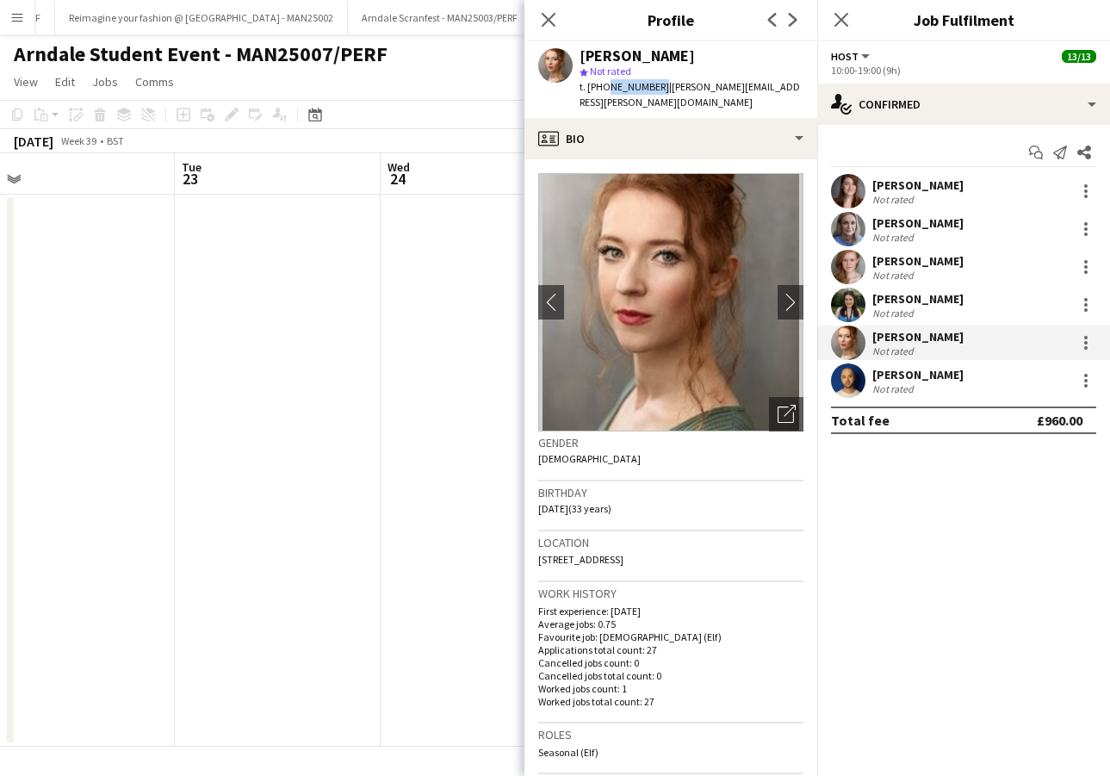
drag, startPoint x: 653, startPoint y: 85, endPoint x: 603, endPoint y: 84, distance: 49.9
click at [603, 84] on span "t. [PHONE_NUMBER]" at bounding box center [624, 86] width 90 height 13
click at [912, 373] on div "[PERSON_NAME]" at bounding box center [917, 374] width 91 height 15
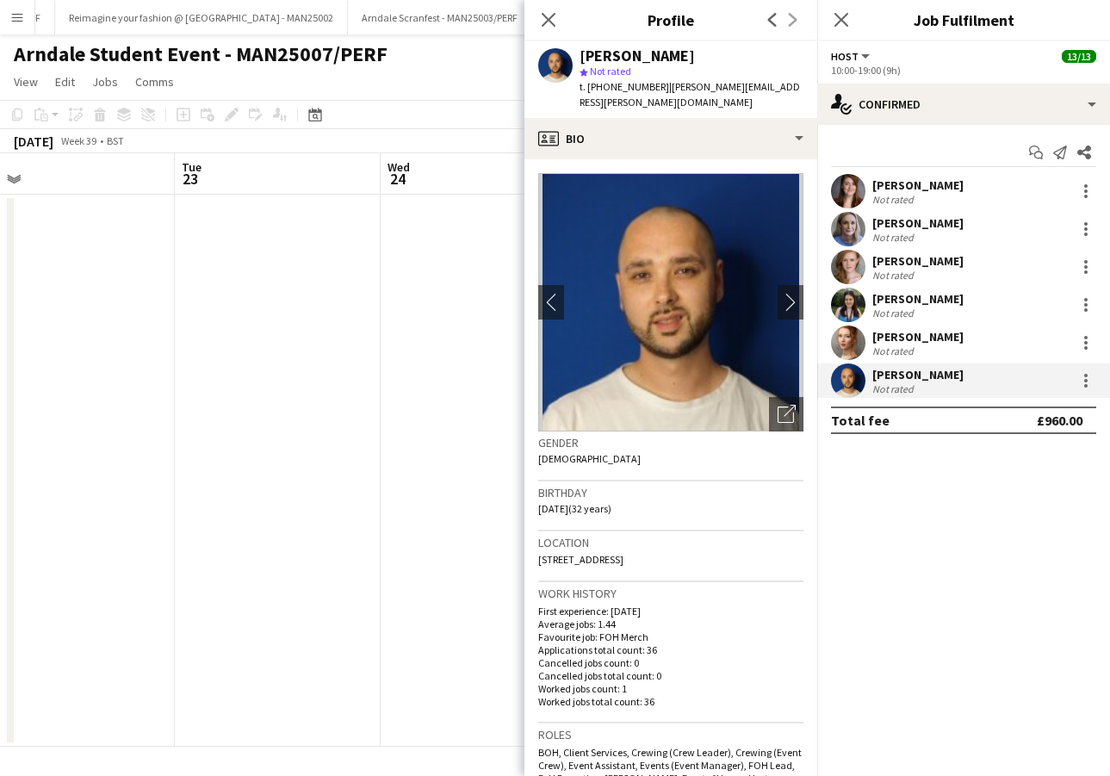
drag, startPoint x: 691, startPoint y: 57, endPoint x: 583, endPoint y: 53, distance: 108.5
click at [583, 53] on div "[PERSON_NAME]" at bounding box center [691, 55] width 224 height 15
drag, startPoint x: 654, startPoint y: 87, endPoint x: 603, endPoint y: 86, distance: 50.8
click at [603, 86] on span "t. [PHONE_NUMBER]" at bounding box center [624, 86] width 90 height 13
click at [913, 188] on div "[PERSON_NAME]" at bounding box center [917, 184] width 91 height 15
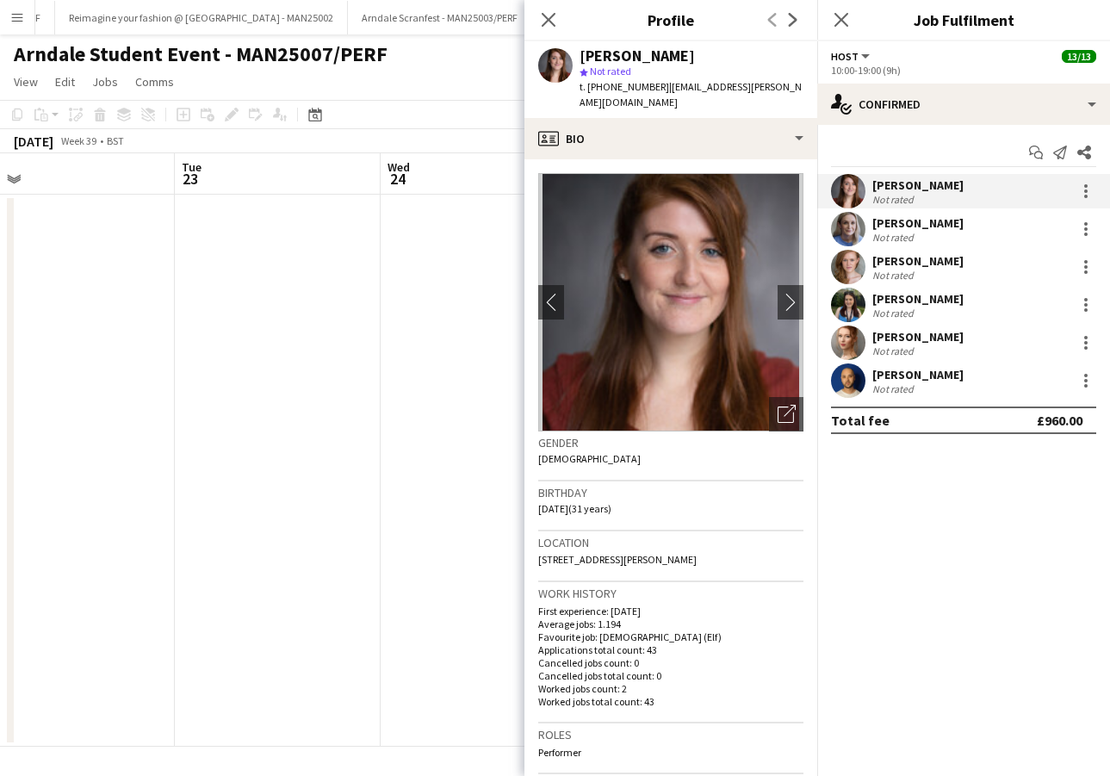
click at [913, 188] on div "[PERSON_NAME]" at bounding box center [917, 184] width 91 height 15
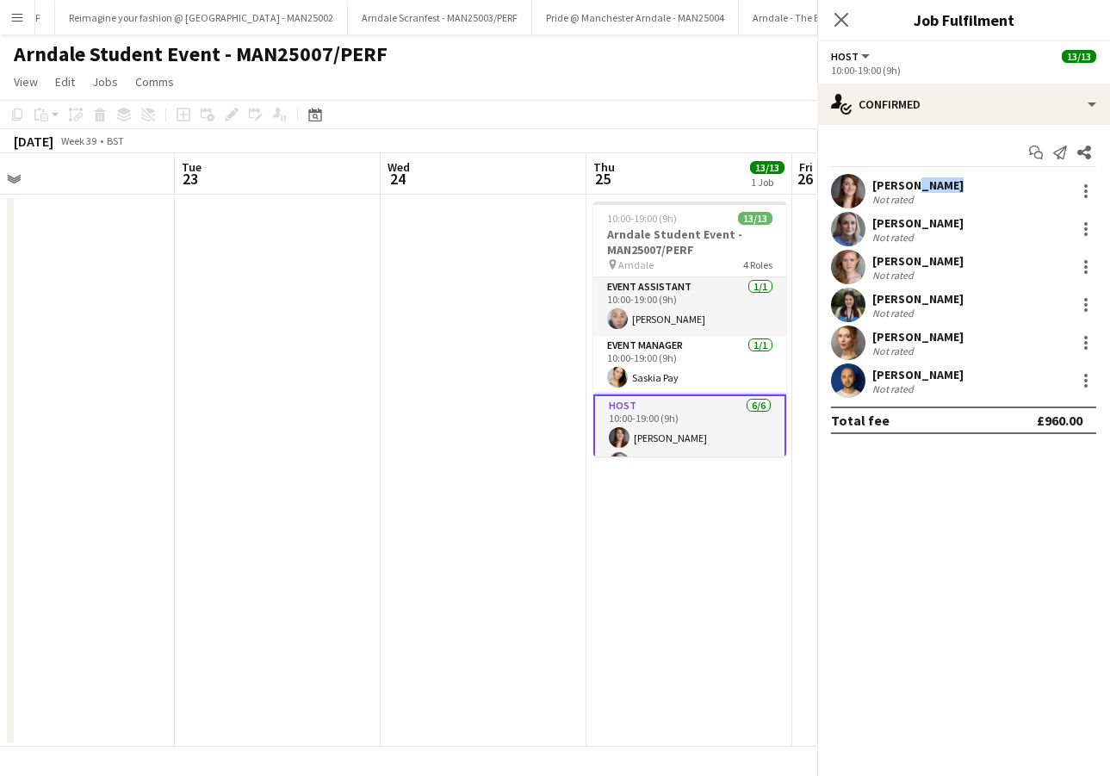
click at [913, 188] on div "[PERSON_NAME]" at bounding box center [917, 184] width 91 height 15
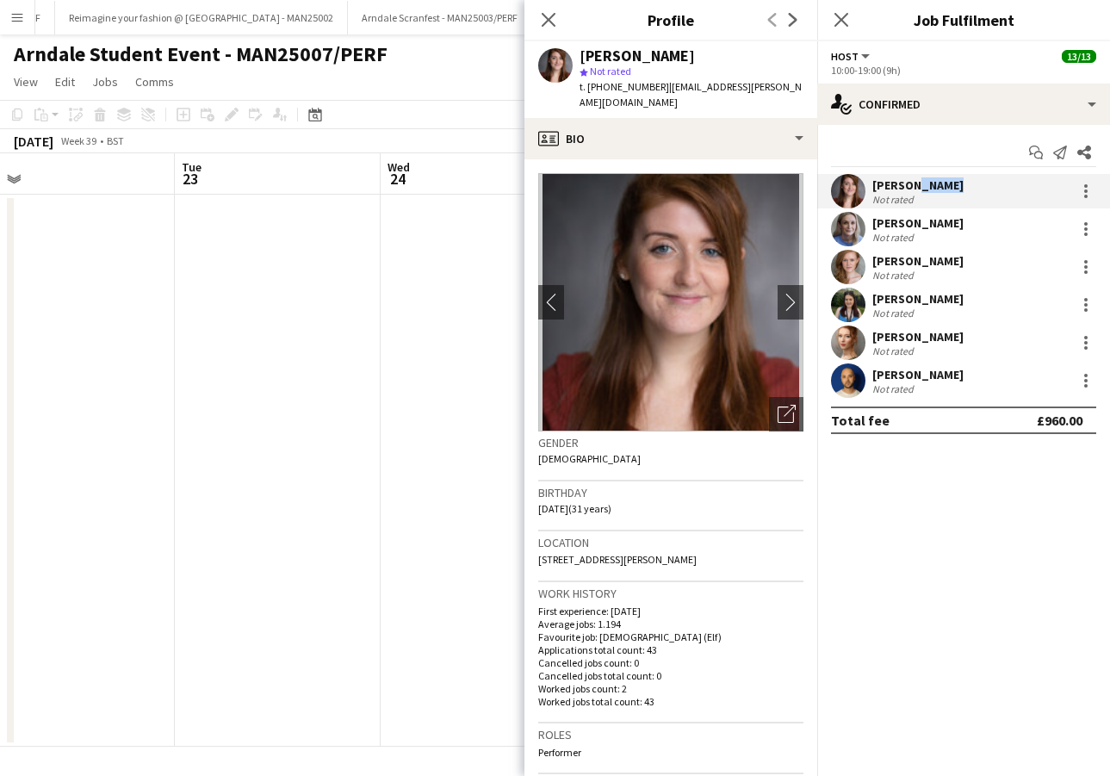
click at [913, 188] on div "[PERSON_NAME]" at bounding box center [917, 184] width 91 height 15
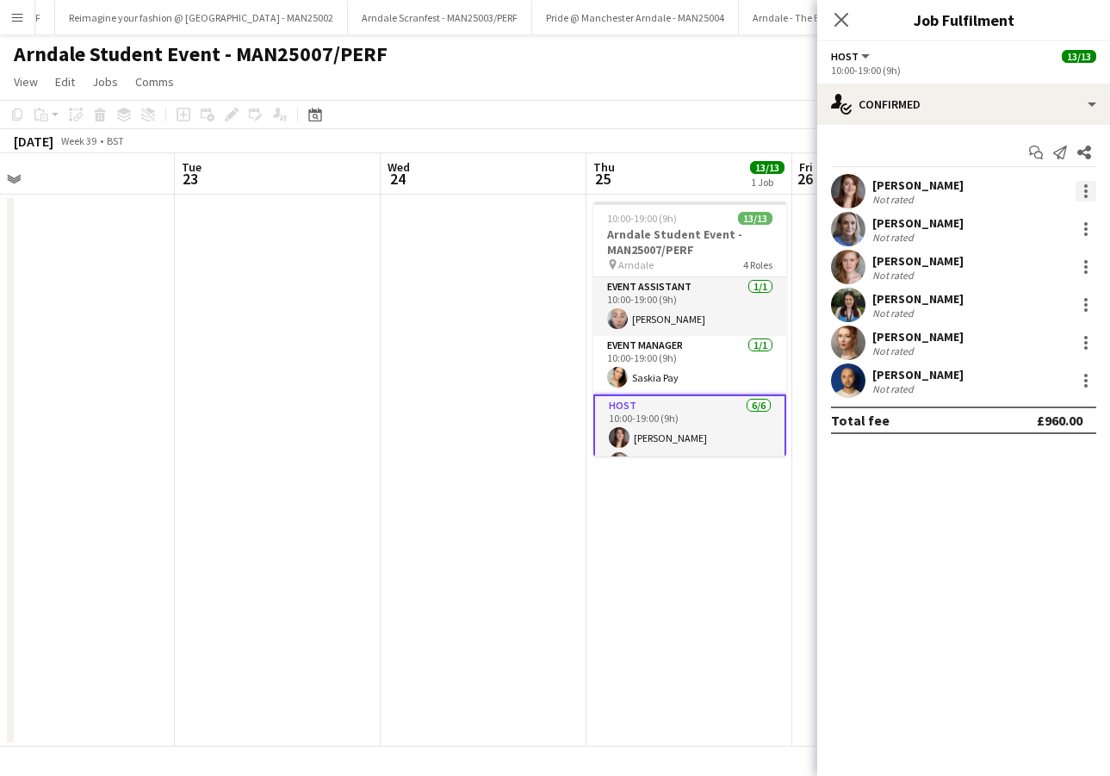
click at [1085, 184] on div at bounding box center [1085, 185] width 3 height 3
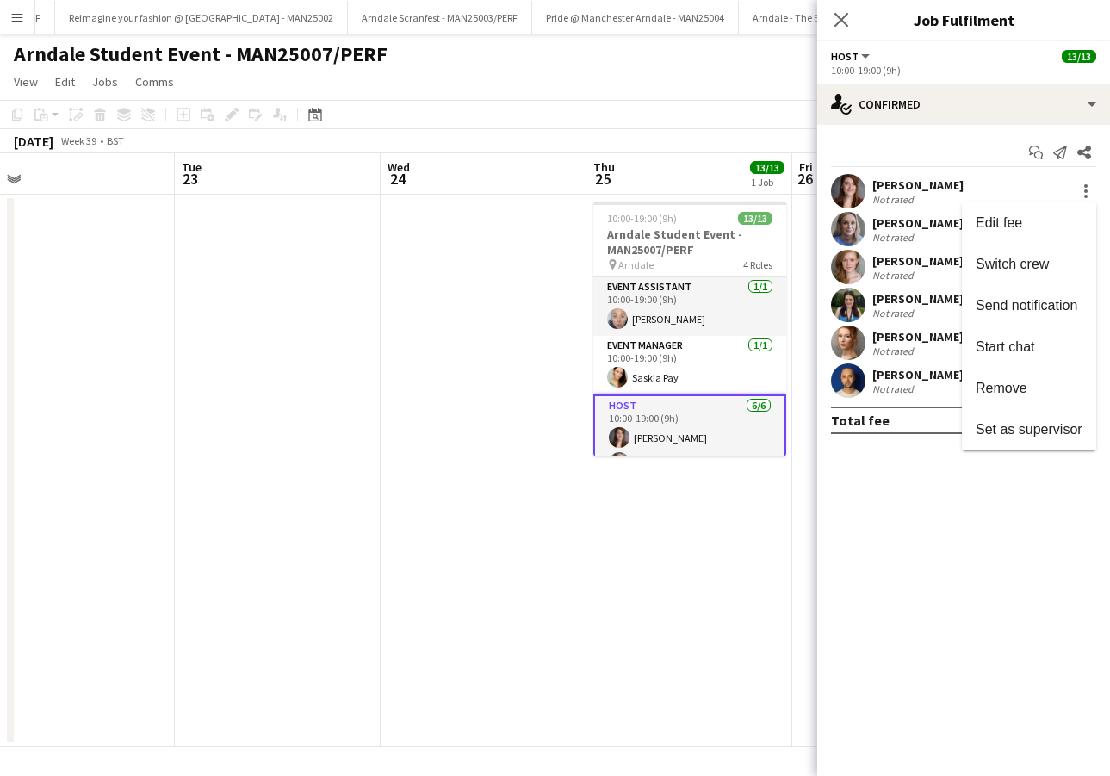
click at [900, 190] on div at bounding box center [555, 388] width 1110 height 776
click at [900, 190] on div "[PERSON_NAME]" at bounding box center [917, 184] width 91 height 15
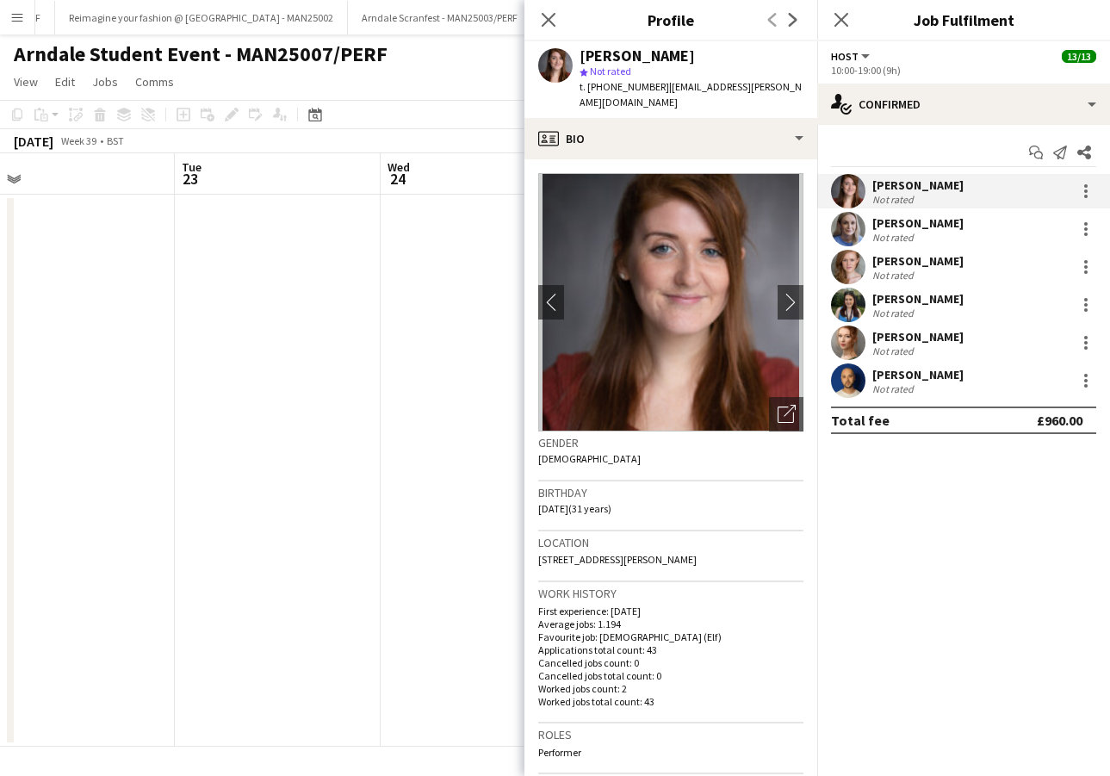
click at [900, 190] on div "[PERSON_NAME]" at bounding box center [917, 184] width 91 height 15
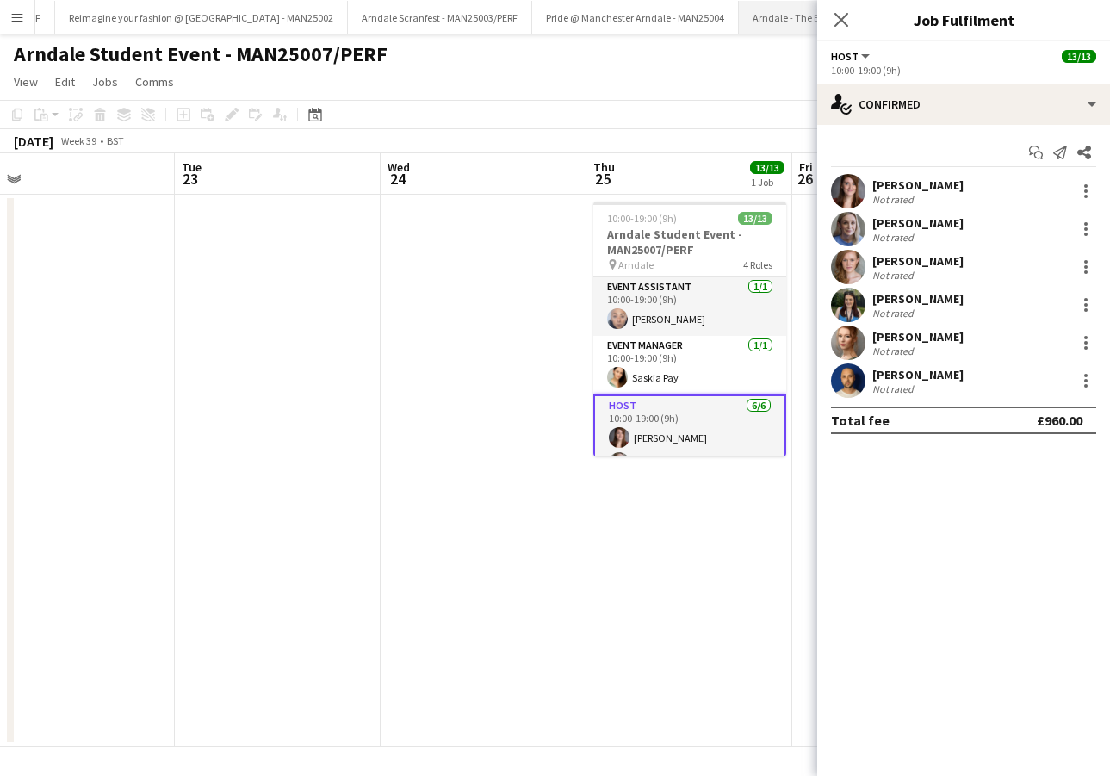
scroll to position [0, 260]
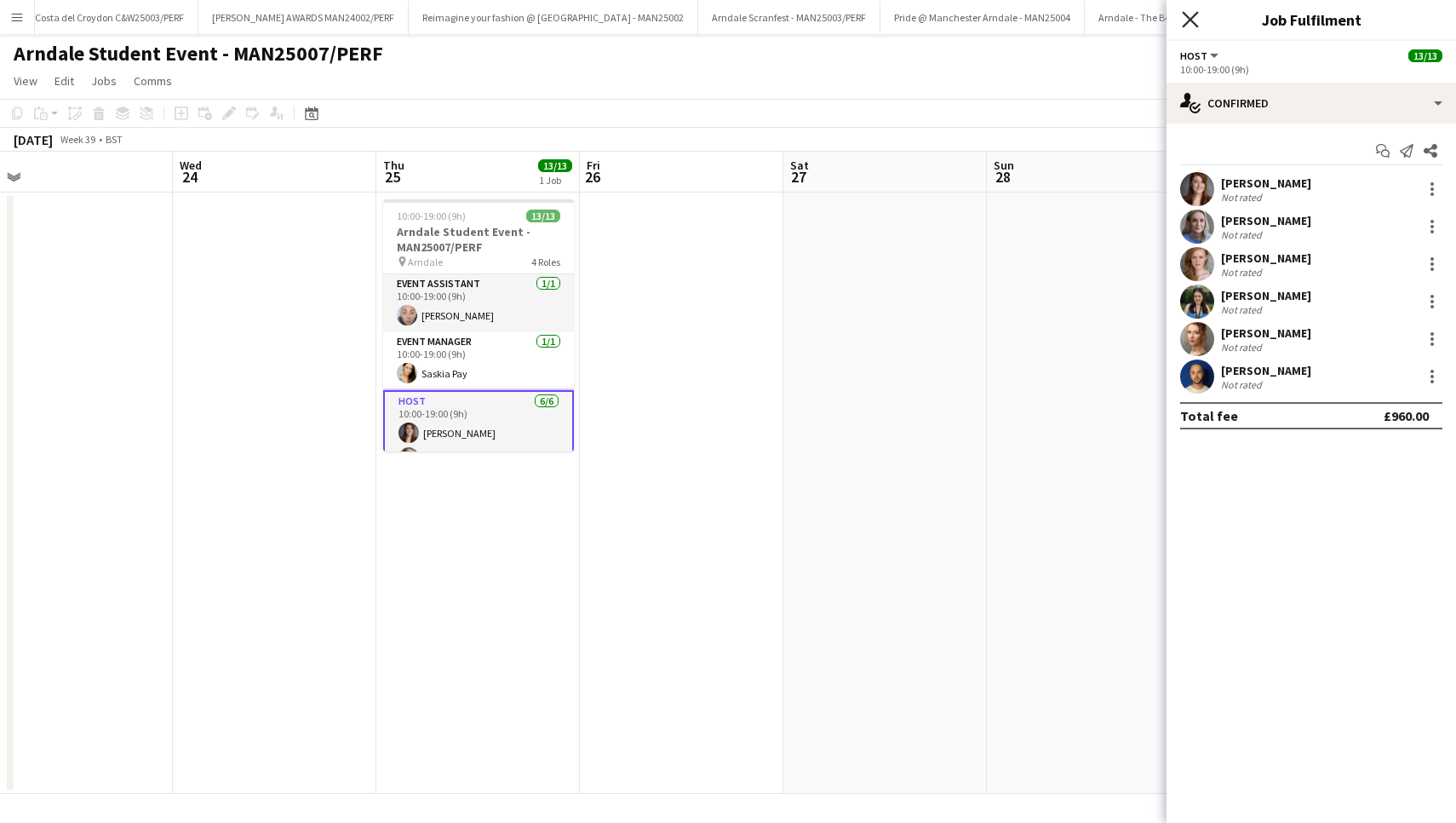
click at [1097, 22] on icon at bounding box center [1190, 19] width 16 height 16
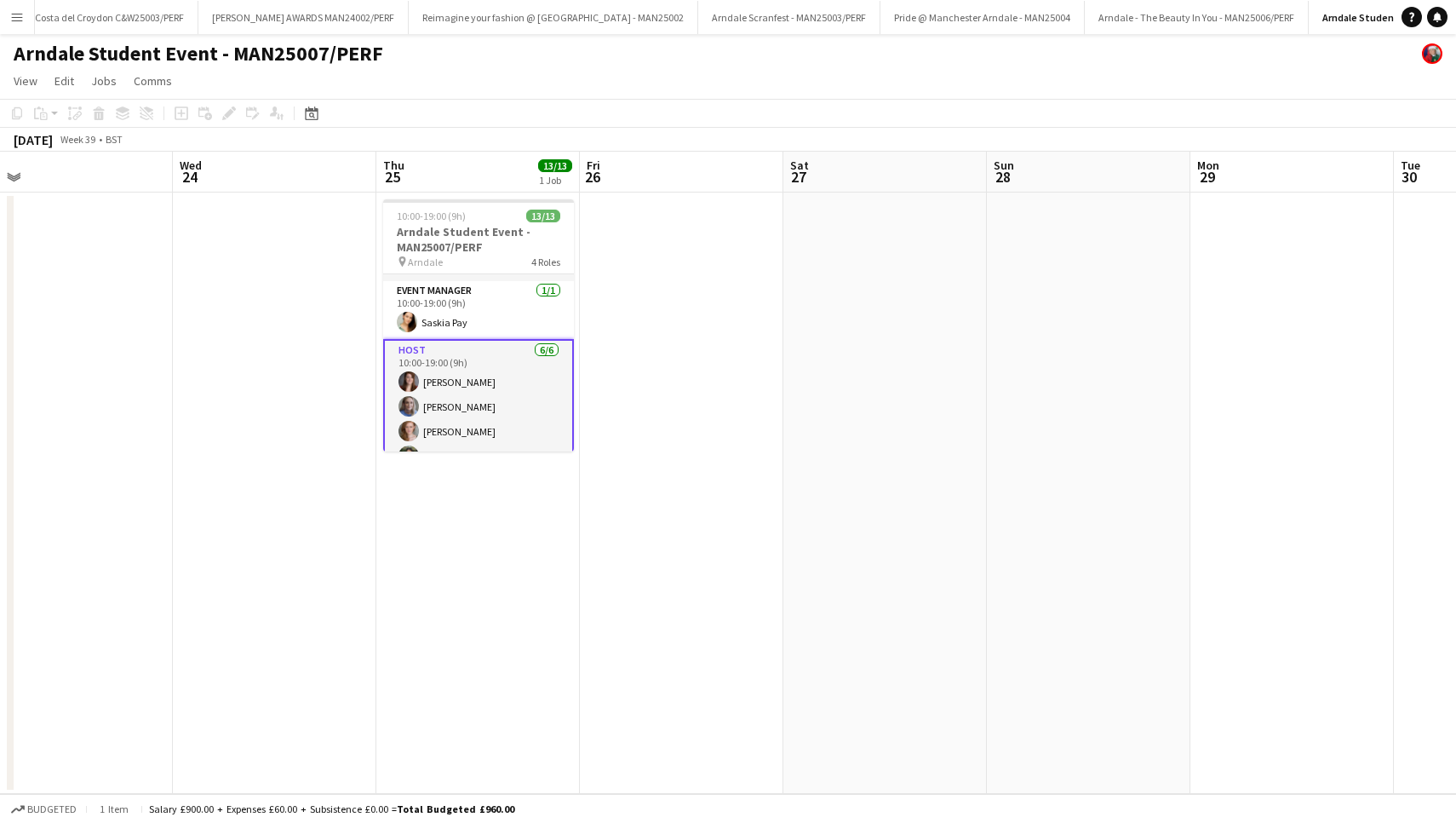
scroll to position [38, 0]
